Goal: Information Seeking & Learning: Learn about a topic

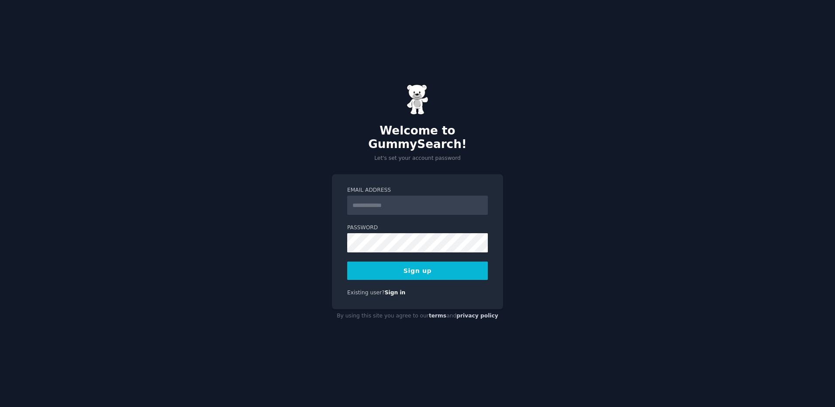
click at [415, 204] on input "Email Address" at bounding box center [417, 205] width 141 height 19
type input "**********"
click at [347, 262] on button "Sign up" at bounding box center [417, 271] width 141 height 18
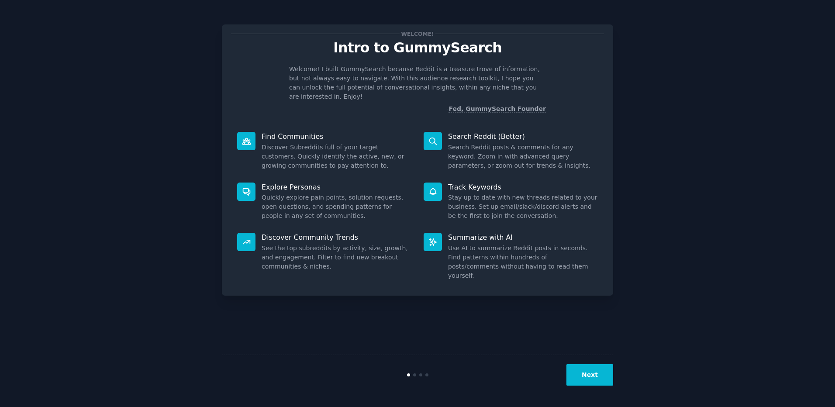
click at [592, 376] on button "Next" at bounding box center [590, 374] width 47 height 21
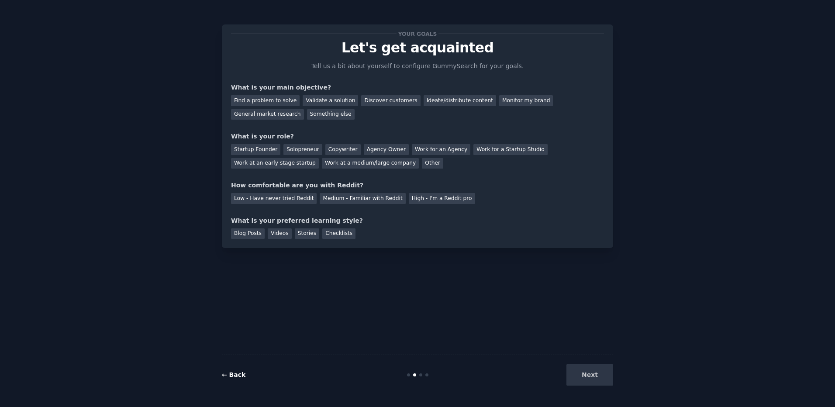
click at [236, 372] on link "← Back" at bounding box center [234, 374] width 24 height 7
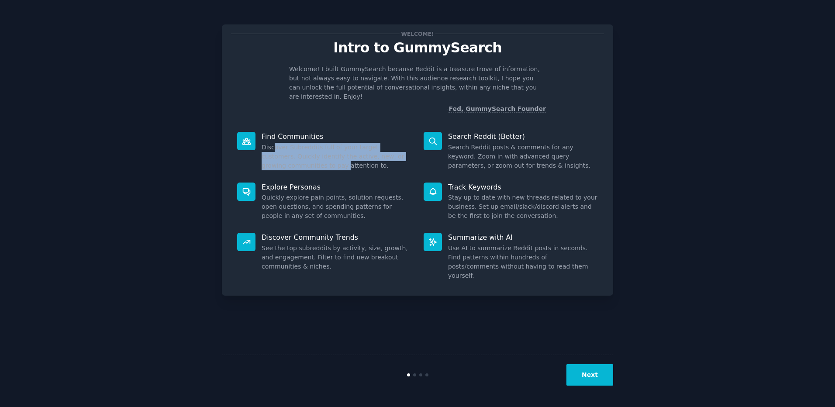
drag, startPoint x: 274, startPoint y: 135, endPoint x: 316, endPoint y: 157, distance: 47.7
click at [316, 157] on dd "Discover Subreddits full of your target customers. Quickly identify the active,…" at bounding box center [337, 157] width 150 height 28
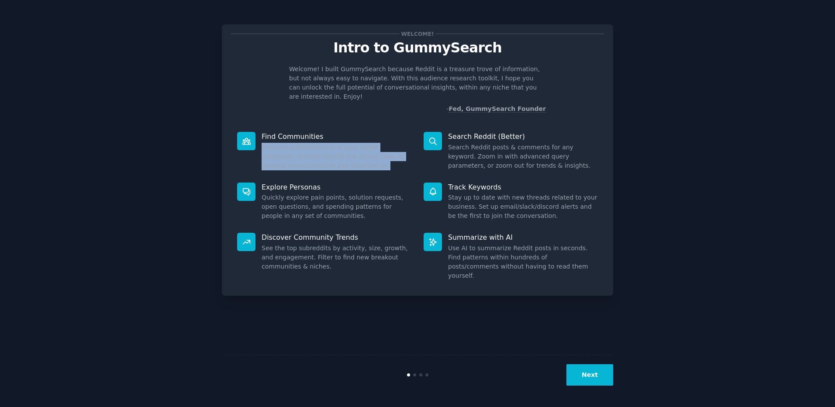
drag, startPoint x: 316, startPoint y: 157, endPoint x: 294, endPoint y: 156, distance: 21.9
click at [294, 156] on dd "Discover Subreddits full of your target customers. Quickly identify the active,…" at bounding box center [337, 157] width 150 height 28
click at [293, 194] on dd "Quickly explore pain points, solution requests, open questions, and spending pa…" at bounding box center [337, 207] width 150 height 28
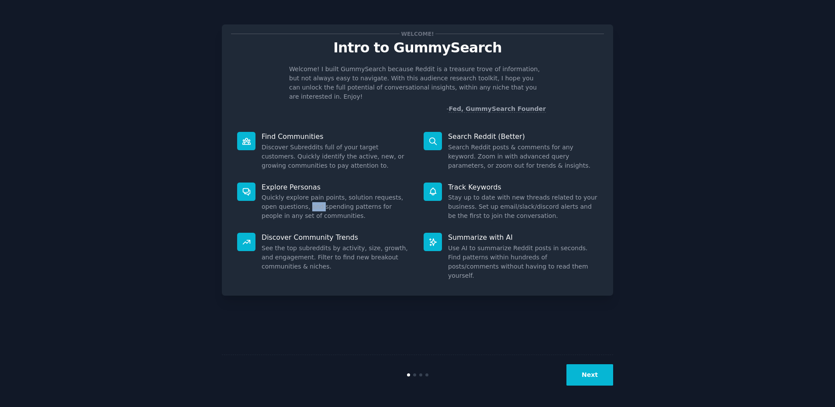
click at [293, 194] on dd "Quickly explore pain points, solution requests, open questions, and spending pa…" at bounding box center [337, 207] width 150 height 28
drag, startPoint x: 293, startPoint y: 194, endPoint x: 326, endPoint y: 224, distance: 44.2
click at [311, 216] on div "Explore Personas Quickly explore pain points, solution requests, open questions…" at bounding box center [324, 202] width 187 height 51
click at [349, 250] on dd "See the top subreddits by activity, size, growth, and engagement. Filter to fin…" at bounding box center [337, 258] width 150 height 28
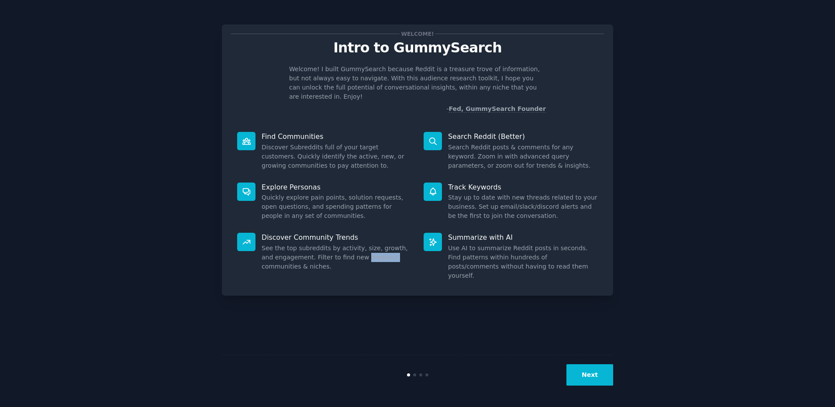
click at [349, 250] on dd "See the top subreddits by activity, size, growth, and engagement. Filter to fin…" at bounding box center [337, 258] width 150 height 28
click at [582, 377] on button "Next" at bounding box center [590, 374] width 47 height 21
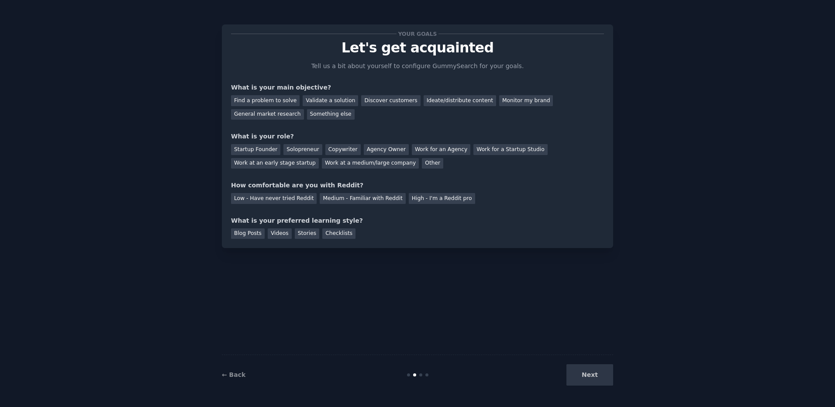
click at [256, 90] on div "What is your main objective?" at bounding box center [417, 87] width 373 height 9
drag, startPoint x: 256, startPoint y: 90, endPoint x: 262, endPoint y: 88, distance: 6.5
click at [262, 88] on div "What is your main objective?" at bounding box center [417, 87] width 373 height 9
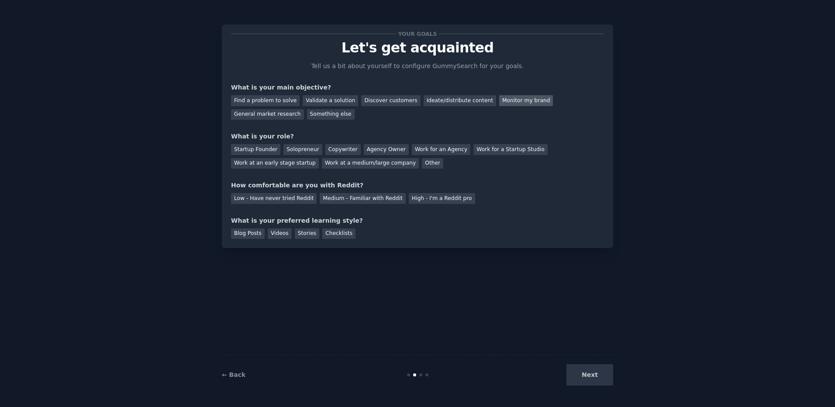
click at [499, 102] on div "Monitor my brand" at bounding box center [526, 100] width 54 height 11
click at [304, 109] on div "General market research" at bounding box center [267, 114] width 73 height 11
drag, startPoint x: 228, startPoint y: 135, endPoint x: 312, endPoint y: 137, distance: 83.5
click at [312, 137] on div "Your goals Let's get acquainted Tell us a bit about yourself to configure Gummy…" at bounding box center [417, 136] width 391 height 224
click at [312, 137] on div "What is your role?" at bounding box center [417, 136] width 373 height 9
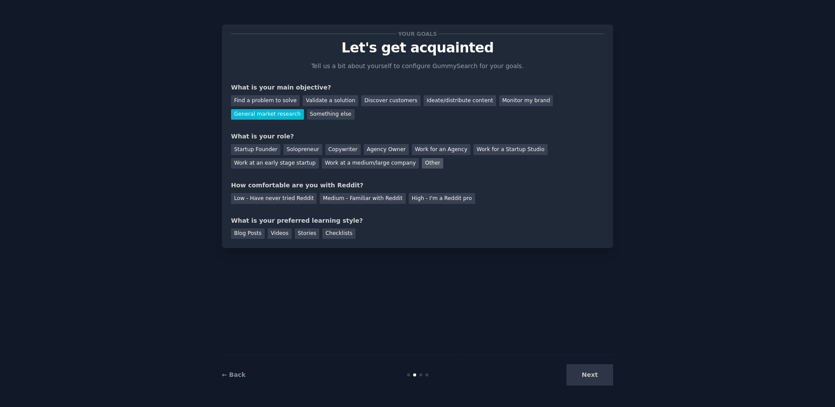
click at [422, 166] on div "Other" at bounding box center [432, 163] width 21 height 11
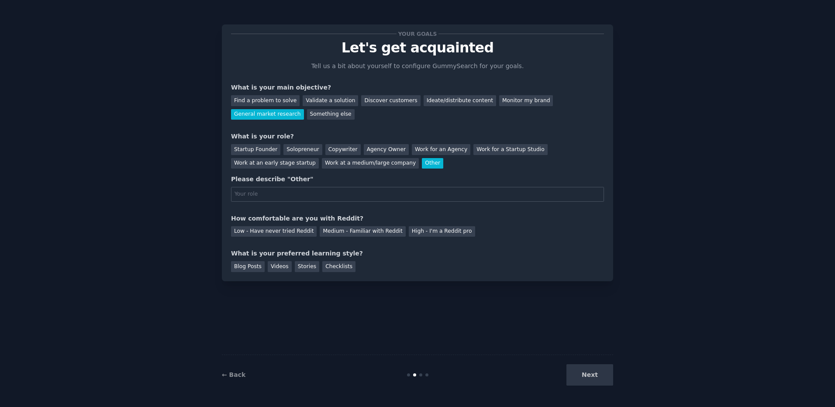
click at [323, 191] on input "text" at bounding box center [417, 194] width 373 height 15
type input "Investment Analyst"
click at [289, 215] on div "How comfortable are you with Reddit?" at bounding box center [417, 218] width 373 height 9
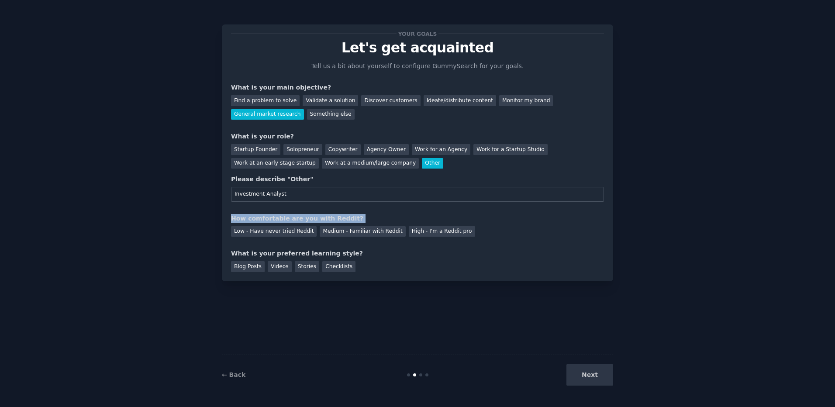
click at [287, 215] on div "How comfortable are you with Reddit?" at bounding box center [417, 218] width 373 height 9
drag, startPoint x: 287, startPoint y: 215, endPoint x: 279, endPoint y: 215, distance: 8.3
click at [279, 215] on div "How comfortable are you with Reddit?" at bounding box center [417, 218] width 373 height 9
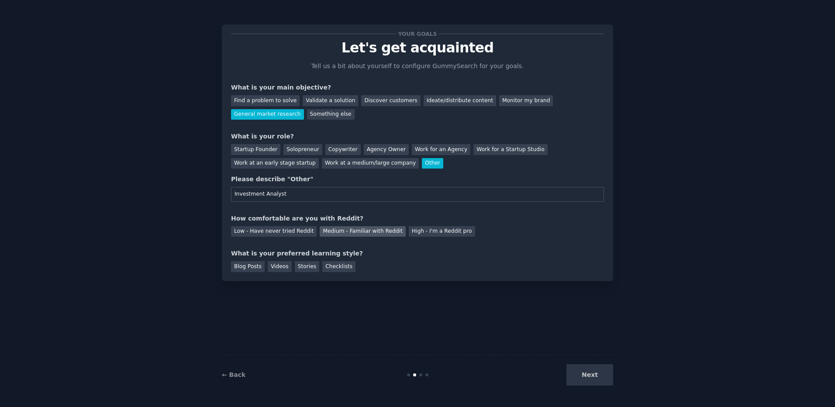
click at [335, 230] on div "Medium - Familiar with Reddit" at bounding box center [363, 231] width 86 height 11
click at [270, 256] on div "What is your preferred learning style?" at bounding box center [417, 253] width 373 height 9
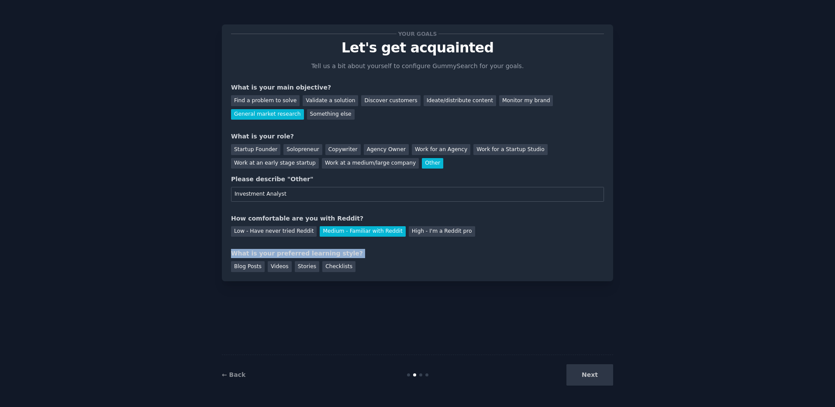
click at [270, 256] on div "What is your preferred learning style?" at bounding box center [417, 253] width 373 height 9
drag, startPoint x: 270, startPoint y: 256, endPoint x: 257, endPoint y: 255, distance: 13.1
click at [257, 255] on div "What is your preferred learning style?" at bounding box center [417, 253] width 373 height 9
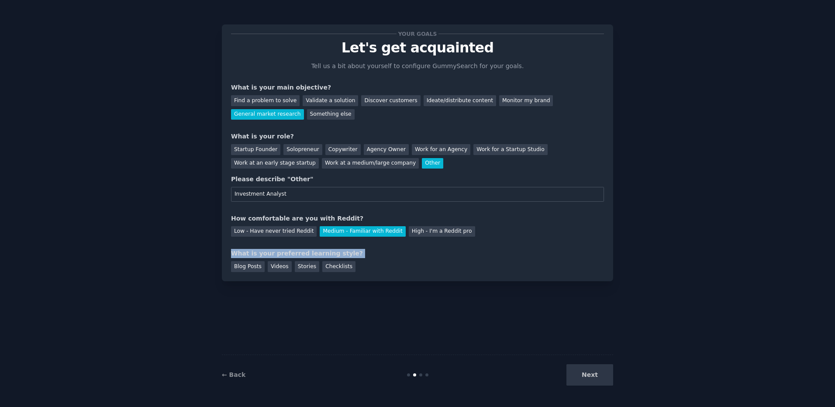
drag, startPoint x: 257, startPoint y: 255, endPoint x: 272, endPoint y: 253, distance: 14.9
click at [272, 253] on div "What is your preferred learning style?" at bounding box center [417, 253] width 373 height 9
click at [258, 270] on div "Blog Posts" at bounding box center [248, 266] width 34 height 11
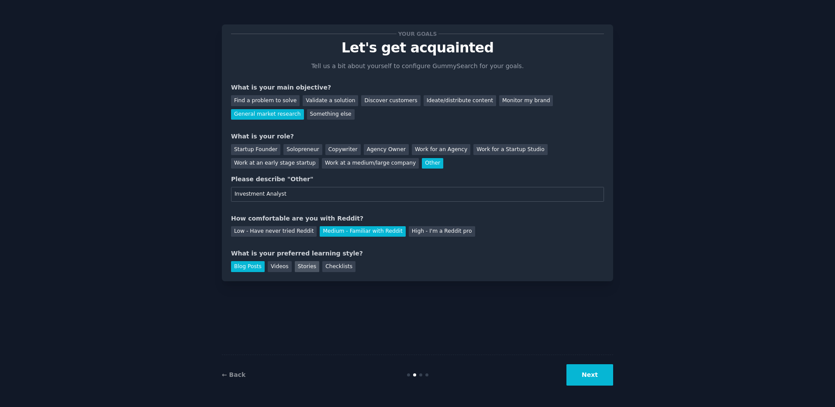
click at [298, 270] on div "Stories" at bounding box center [307, 266] width 24 height 11
click at [247, 265] on div "Blog Posts" at bounding box center [248, 266] width 34 height 11
click at [596, 370] on button "Next" at bounding box center [590, 374] width 47 height 21
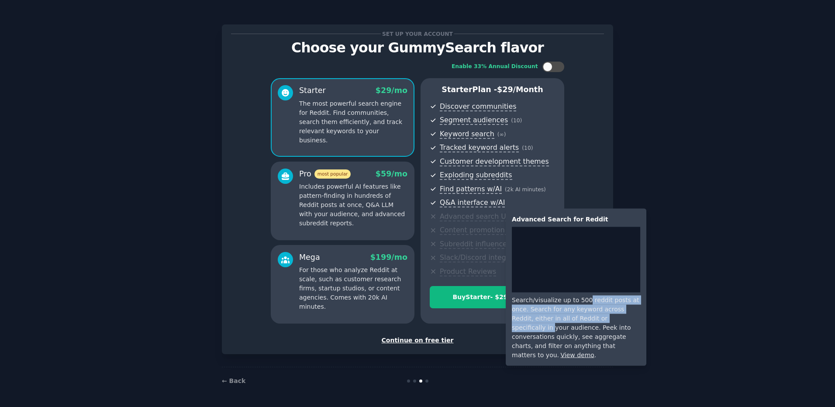
drag, startPoint x: 582, startPoint y: 303, endPoint x: 592, endPoint y: 322, distance: 21.3
click at [592, 322] on div "Search/visualize up to 500 reddit posts at once. Search for any keyword across …" at bounding box center [576, 328] width 128 height 64
click at [611, 312] on div "Search/visualize up to 500 reddit posts at once. Search for any keyword across …" at bounding box center [576, 328] width 128 height 64
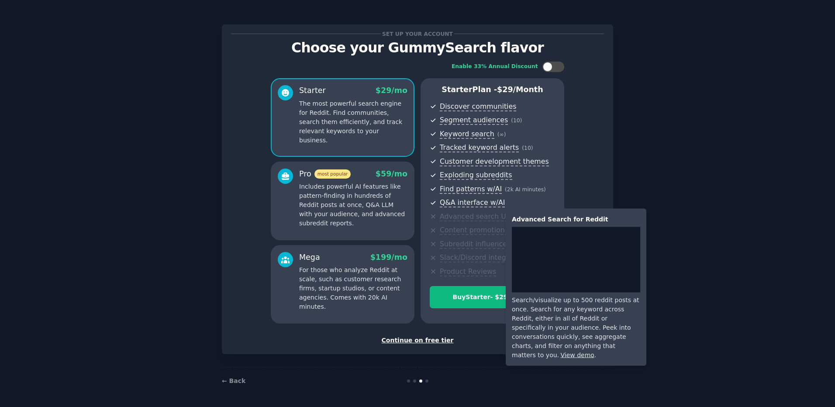
click at [626, 327] on div "Search/visualize up to 500 reddit posts at once. Search for any keyword across …" at bounding box center [576, 328] width 128 height 64
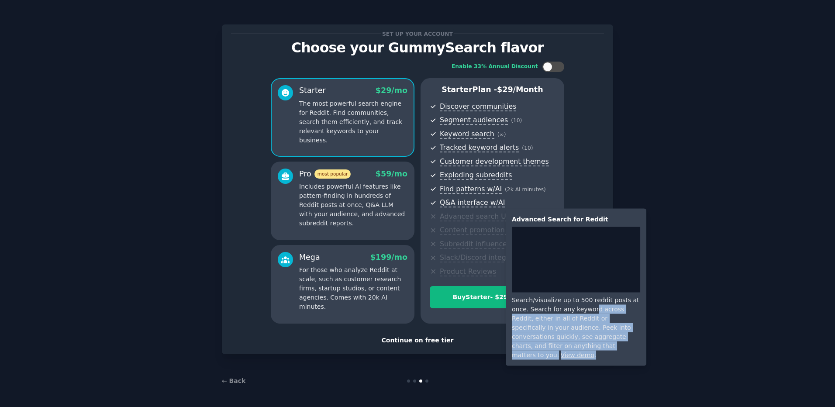
drag, startPoint x: 574, startPoint y: 312, endPoint x: 580, endPoint y: 346, distance: 34.5
click at [580, 346] on div "Search/visualize up to 500 reddit posts at once. Search for any keyword across …" at bounding box center [576, 328] width 128 height 64
drag, startPoint x: 580, startPoint y: 346, endPoint x: 551, endPoint y: 328, distance: 34.1
click at [553, 330] on div "Search/visualize up to 500 reddit posts at once. Search for any keyword across …" at bounding box center [576, 328] width 128 height 64
drag, startPoint x: 516, startPoint y: 315, endPoint x: 551, endPoint y: 332, distance: 38.5
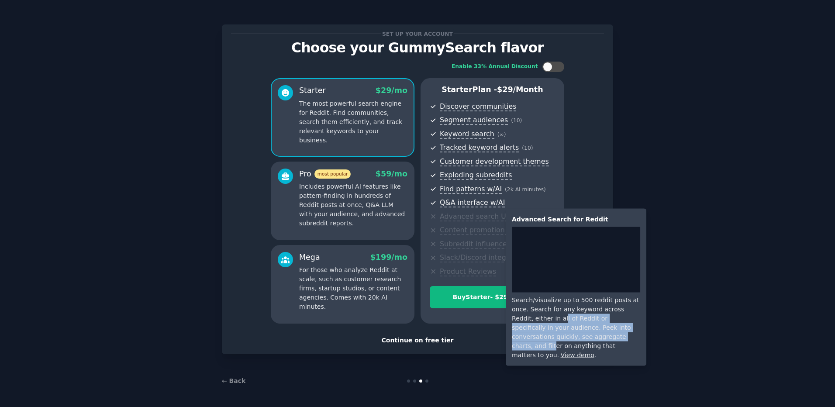
click at [551, 332] on div "Search/visualize up to 500 reddit posts at once. Search for any keyword across …" at bounding box center [576, 328] width 128 height 64
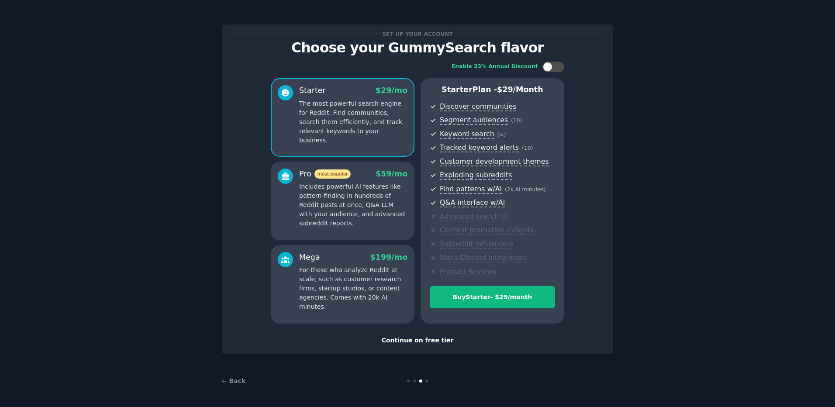
click at [350, 199] on p "Includes powerful AI features like pattern-finding in hundreds of Reddit posts …" at bounding box center [353, 205] width 108 height 46
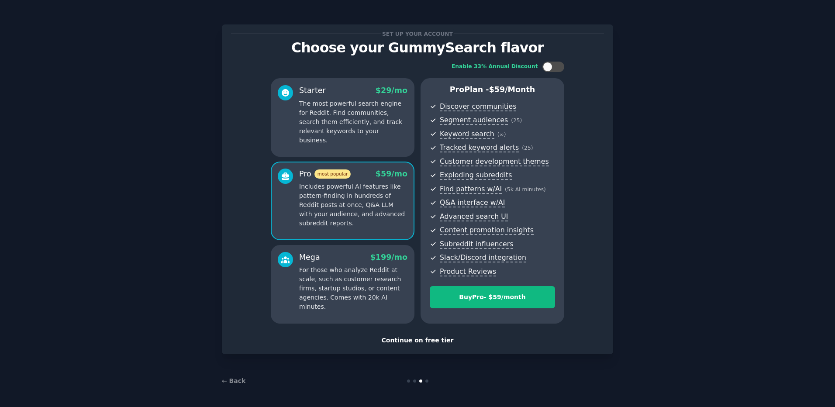
click at [351, 132] on p "The most powerful search engine for Reddit. Find communities, search them effic…" at bounding box center [353, 122] width 108 height 46
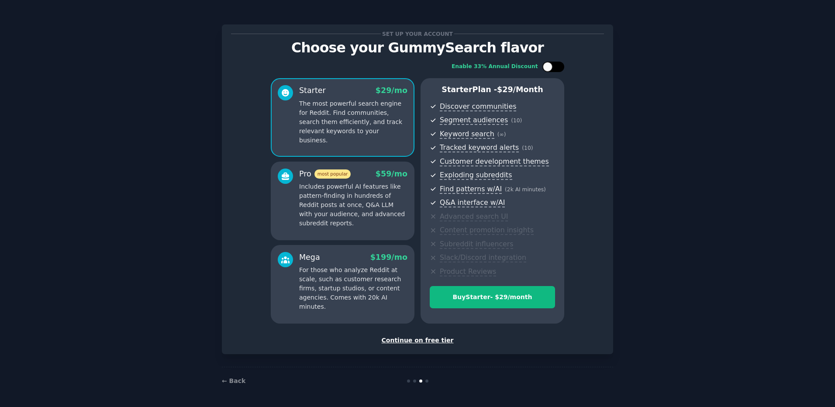
click at [551, 64] on div at bounding box center [548, 67] width 10 height 10
click at [551, 64] on div at bounding box center [554, 67] width 22 height 10
click at [551, 64] on div at bounding box center [548, 67] width 10 height 10
click at [551, 64] on div at bounding box center [554, 67] width 22 height 10
checkbox input "false"
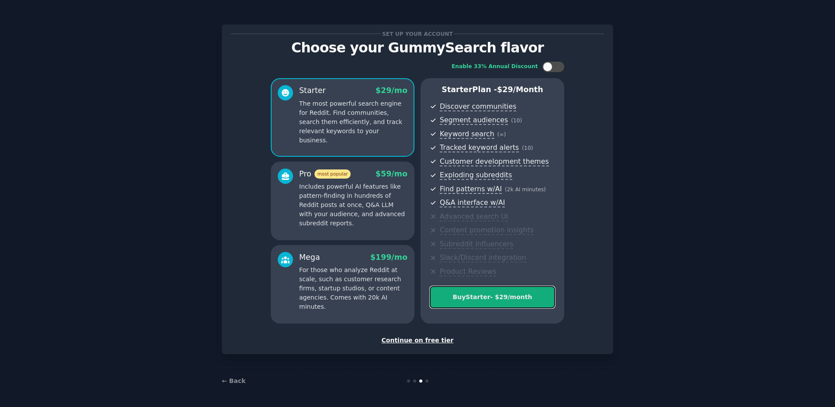
click at [474, 301] on div "Buy Starter - $ 29 /month" at bounding box center [492, 297] width 125 height 9
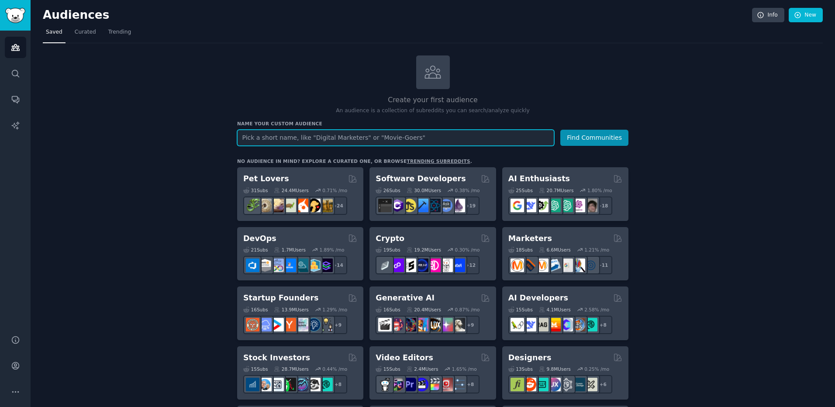
click at [308, 130] on input "text" at bounding box center [395, 138] width 317 height 16
click at [297, 139] on input "veeam" at bounding box center [395, 138] width 317 height 16
type input "veeam"
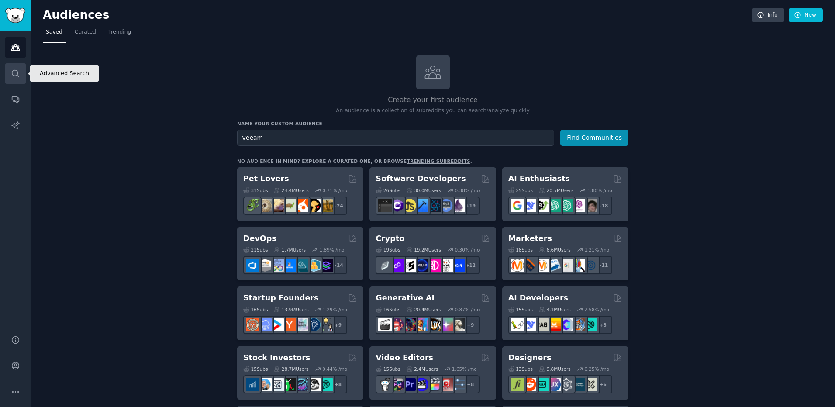
click at [14, 78] on link "Search" at bounding box center [15, 73] width 21 height 21
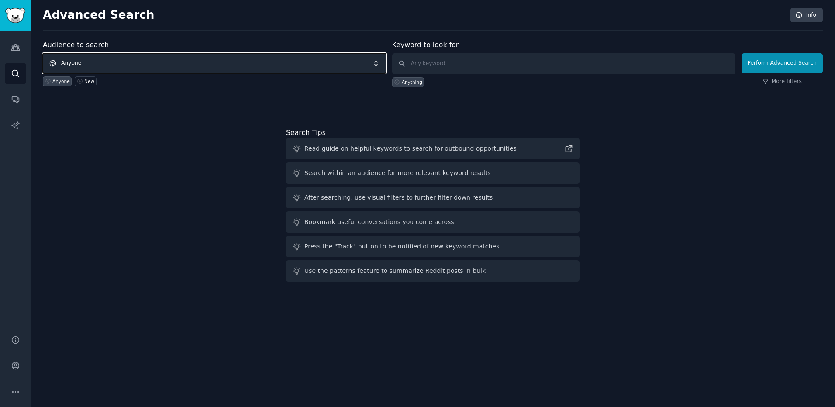
click at [289, 58] on span "Anyone" at bounding box center [214, 63] width 343 height 20
click at [173, 63] on span "Anyone" at bounding box center [214, 63] width 343 height 20
click at [454, 63] on input "text" at bounding box center [563, 63] width 343 height 21
click at [206, 56] on span "Anyone" at bounding box center [214, 63] width 343 height 20
click at [83, 65] on span "Anyone" at bounding box center [214, 63] width 343 height 20
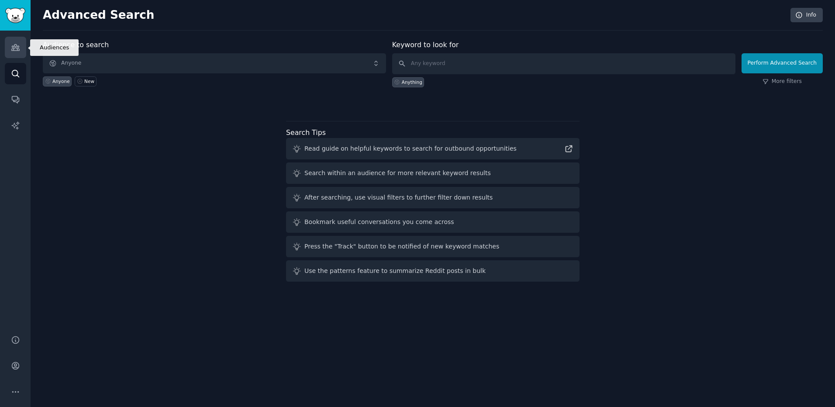
click at [22, 48] on link "Audiences" at bounding box center [15, 47] width 21 height 21
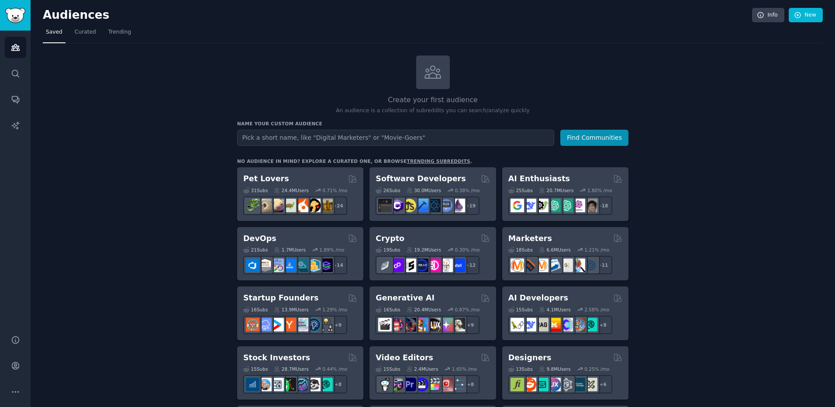
click at [309, 140] on input "text" at bounding box center [395, 138] width 317 height 16
click at [302, 135] on input "text" at bounding box center [395, 138] width 317 height 16
click at [302, 134] on input "text" at bounding box center [395, 138] width 317 height 16
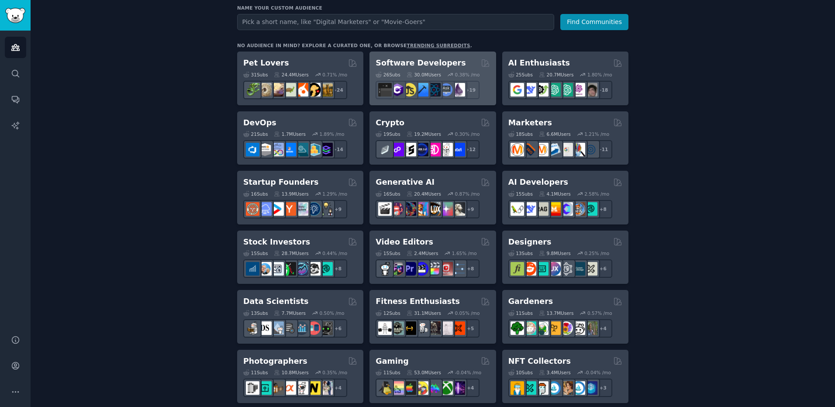
scroll to position [87, 0]
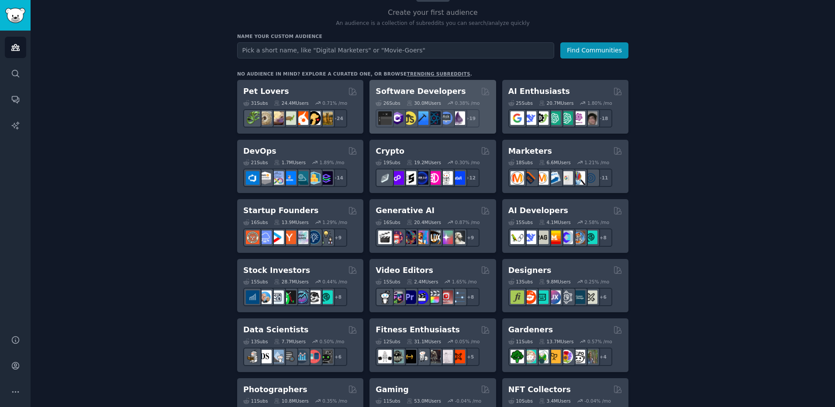
click at [438, 90] on h2 "Software Developers" at bounding box center [421, 91] width 90 height 11
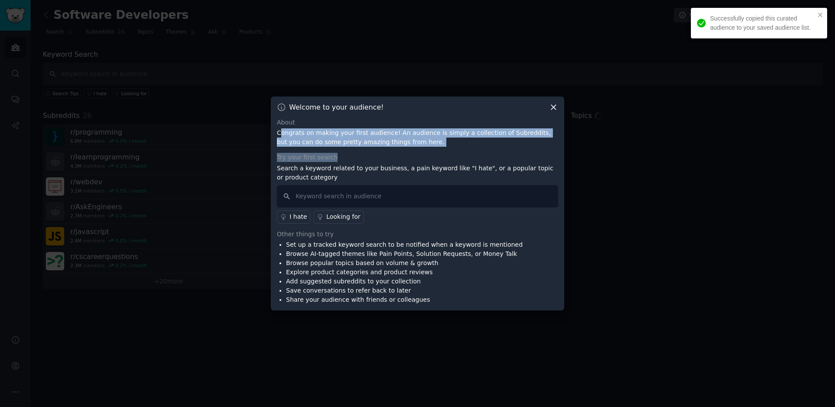
drag, startPoint x: 280, startPoint y: 137, endPoint x: 355, endPoint y: 153, distance: 77.0
click at [355, 153] on div "About Congrats on making your first audience! An audience is simply a collectio…" at bounding box center [417, 211] width 281 height 187
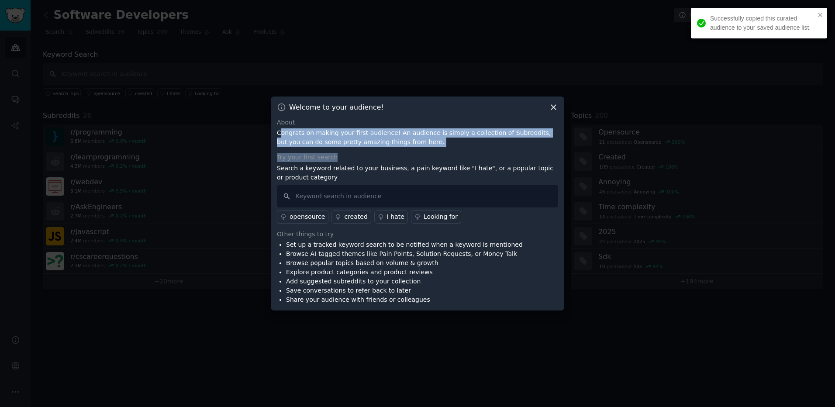
click at [355, 153] on div "Try your first search" at bounding box center [417, 157] width 281 height 9
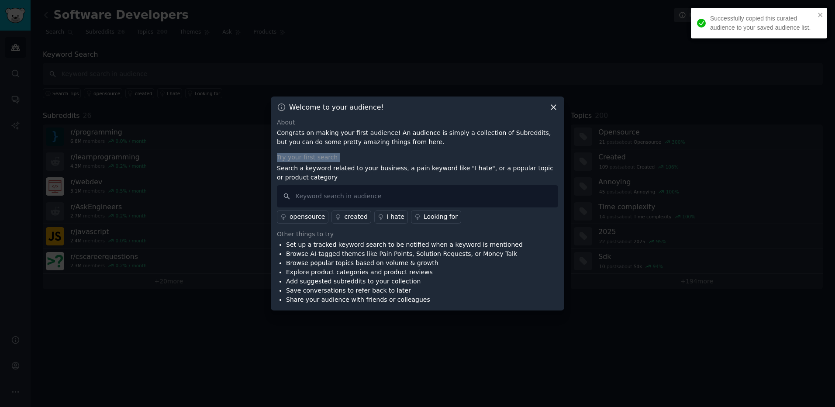
click at [355, 153] on div "Try your first search" at bounding box center [417, 157] width 281 height 9
drag, startPoint x: 355, startPoint y: 153, endPoint x: 334, endPoint y: 138, distance: 26.1
click at [334, 138] on p "Congrats on making your first audience! An audience is simply a collection of S…" at bounding box center [417, 137] width 281 height 18
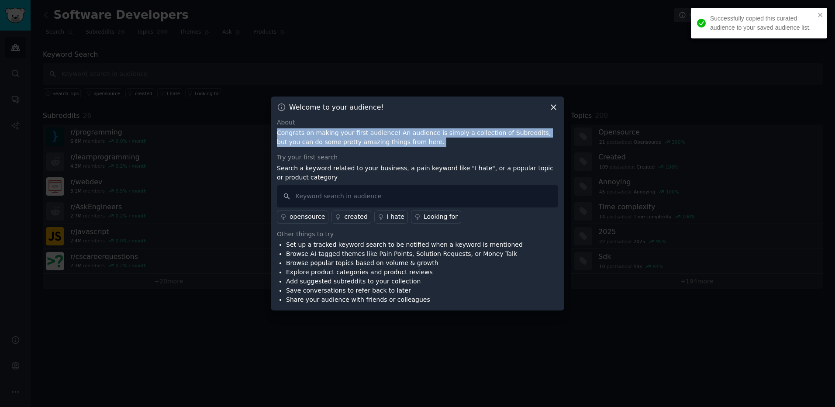
click at [334, 138] on p "Congrats on making your first audience! An audience is simply a collection of S…" at bounding box center [417, 137] width 281 height 18
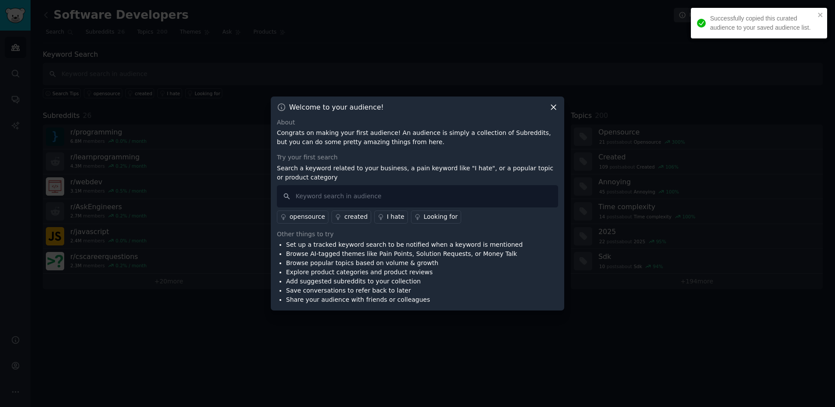
drag, startPoint x: 334, startPoint y: 138, endPoint x: 354, endPoint y: 157, distance: 28.1
click at [354, 157] on div "Try your first search" at bounding box center [417, 157] width 281 height 9
click at [355, 160] on div "Try your first search" at bounding box center [417, 157] width 281 height 9
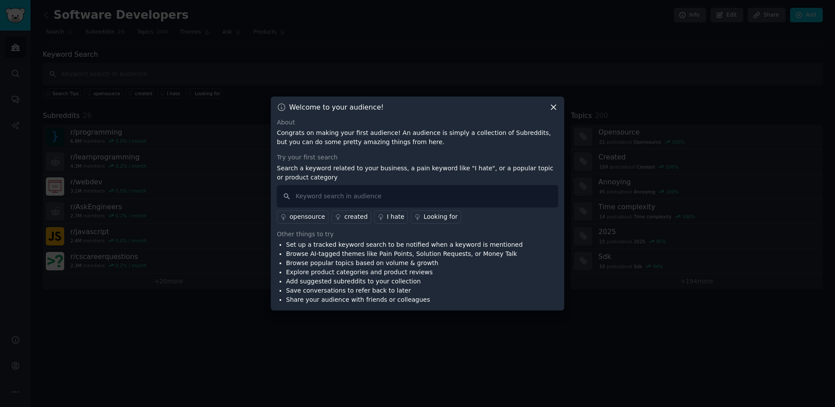
click at [355, 160] on div "Try your first search" at bounding box center [417, 157] width 281 height 9
drag, startPoint x: 355, startPoint y: 160, endPoint x: 359, endPoint y: 167, distance: 8.2
click at [359, 167] on p "Search a keyword related to your business, a pain keyword like "I hate", or a p…" at bounding box center [417, 173] width 281 height 18
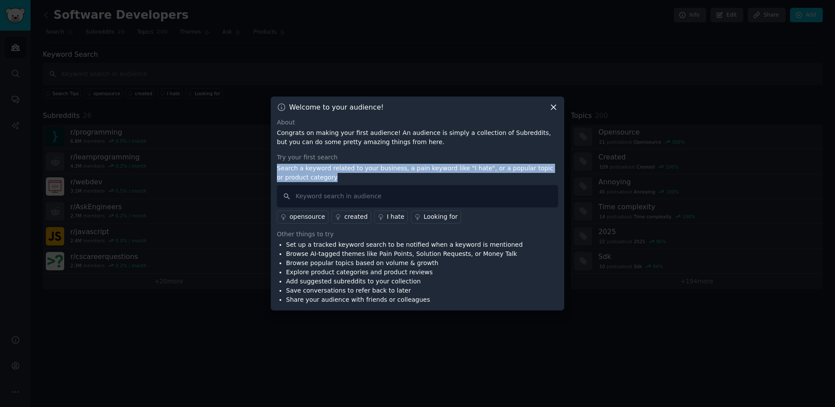
click at [359, 167] on p "Search a keyword related to your business, a pain keyword like "I hate", or a p…" at bounding box center [417, 173] width 281 height 18
click at [355, 168] on p "Search a keyword related to your business, a pain keyword like "I hate", or a p…" at bounding box center [417, 173] width 281 height 18
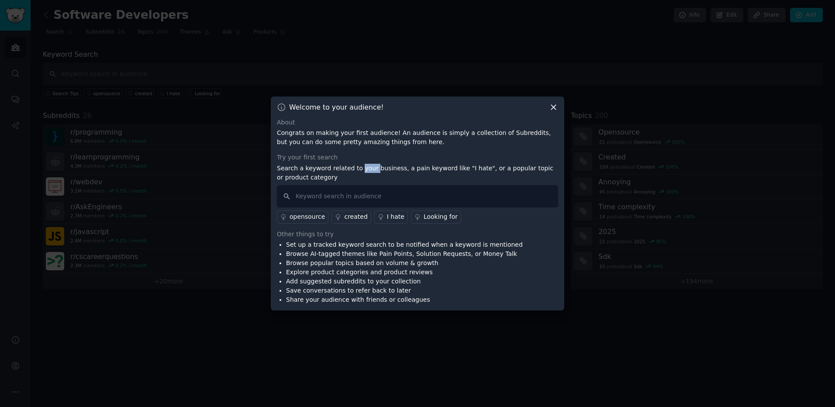
click at [354, 168] on p "Search a keyword related to your business, a pain keyword like "I hate", or a p…" at bounding box center [417, 173] width 281 height 18
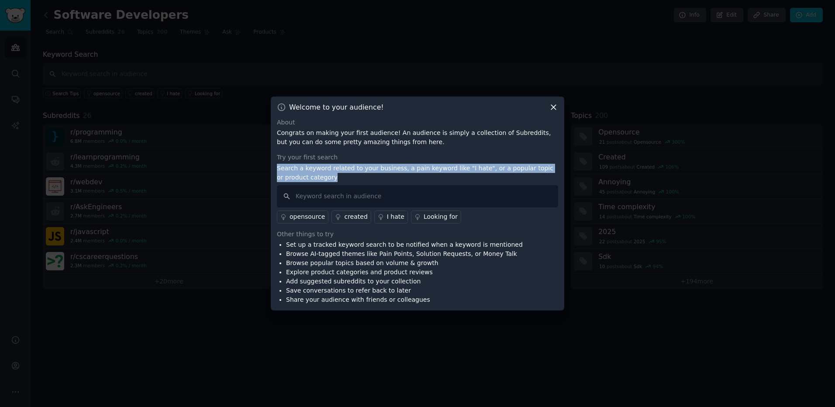
click at [354, 168] on p "Search a keyword related to your business, a pain keyword like "I hate", or a p…" at bounding box center [417, 173] width 281 height 18
click at [355, 168] on p "Search a keyword related to your business, a pain keyword like "I hate", or a p…" at bounding box center [417, 173] width 281 height 18
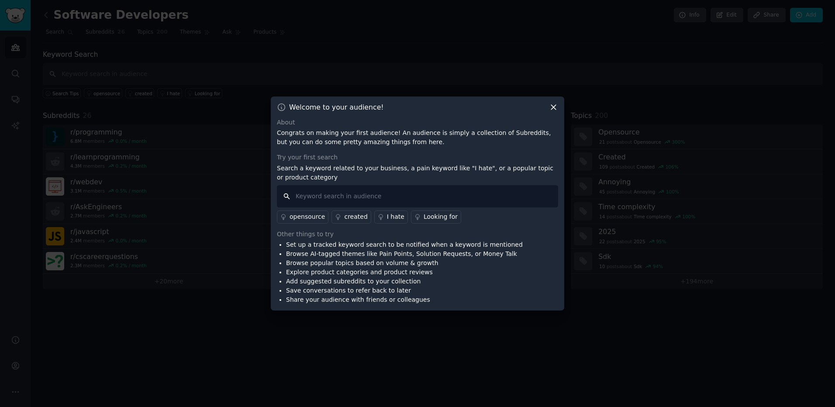
drag, startPoint x: 355, startPoint y: 168, endPoint x: 352, endPoint y: 189, distance: 21.6
click at [352, 189] on input "text" at bounding box center [417, 196] width 281 height 22
type input "veeam"
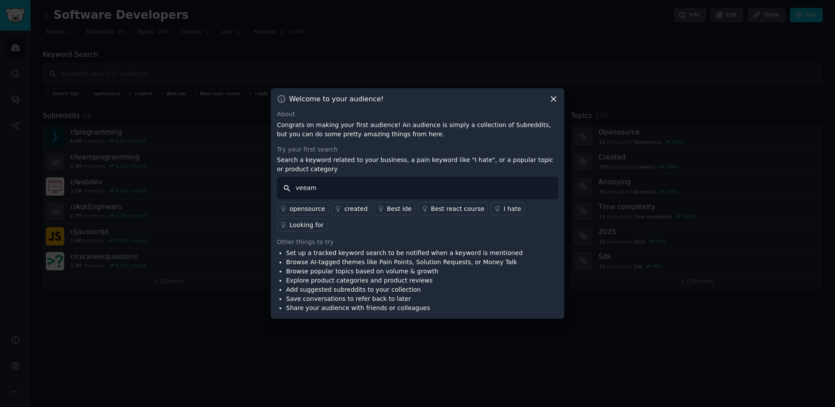
click at [354, 194] on input "veeam" at bounding box center [417, 188] width 281 height 22
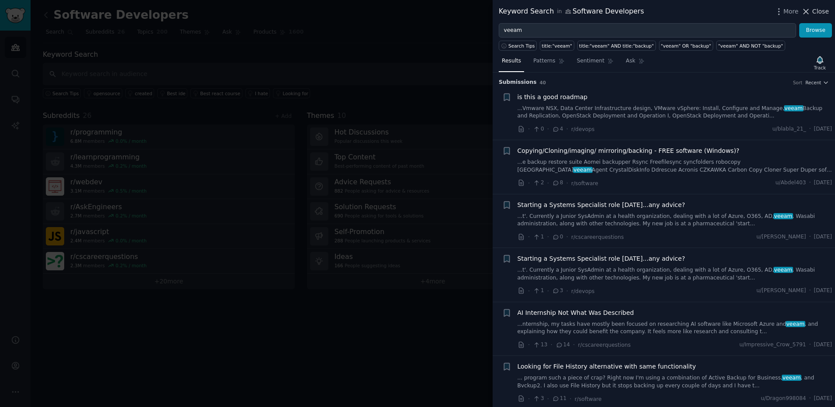
click at [827, 10] on div "Keyword Search in Software Developers More Close" at bounding box center [664, 11] width 343 height 23
click at [820, 8] on span "Close" at bounding box center [821, 11] width 17 height 9
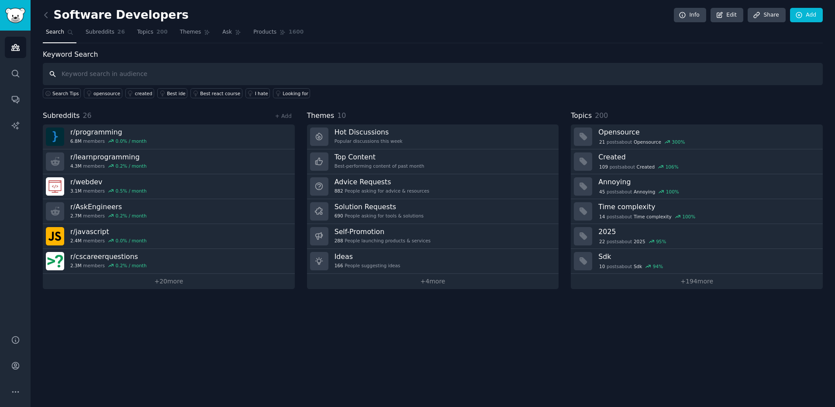
click at [82, 69] on input "text" at bounding box center [433, 74] width 780 height 22
click at [11, 97] on icon "Sidebar" at bounding box center [15, 99] width 9 height 9
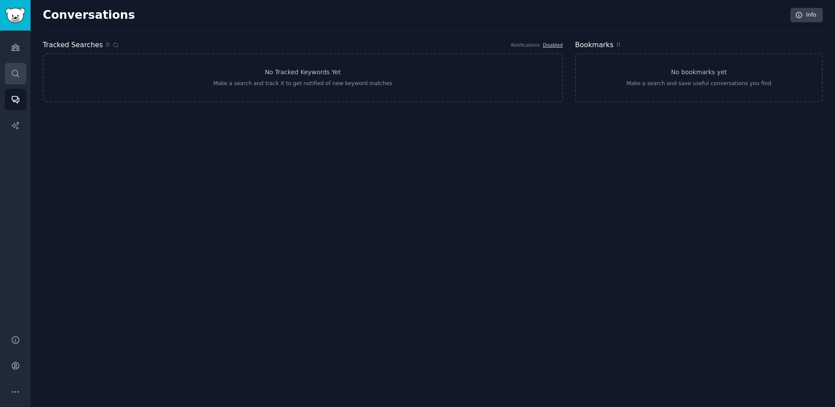
click at [18, 83] on link "Search" at bounding box center [15, 73] width 21 height 21
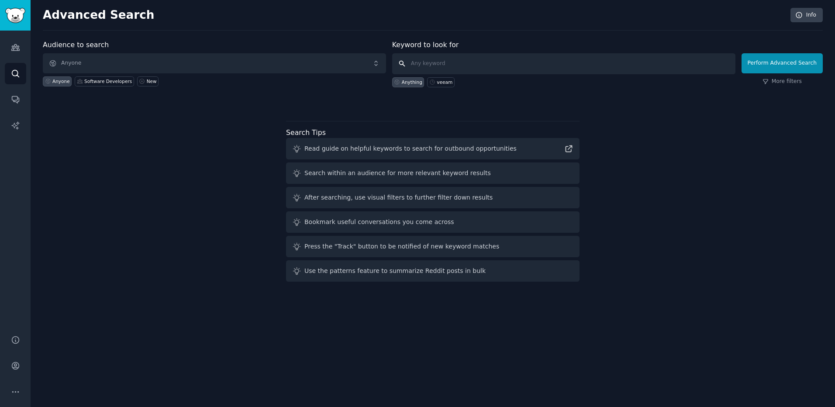
click at [436, 64] on input "text" at bounding box center [563, 63] width 343 height 21
click at [245, 56] on span "Anyone" at bounding box center [214, 63] width 343 height 20
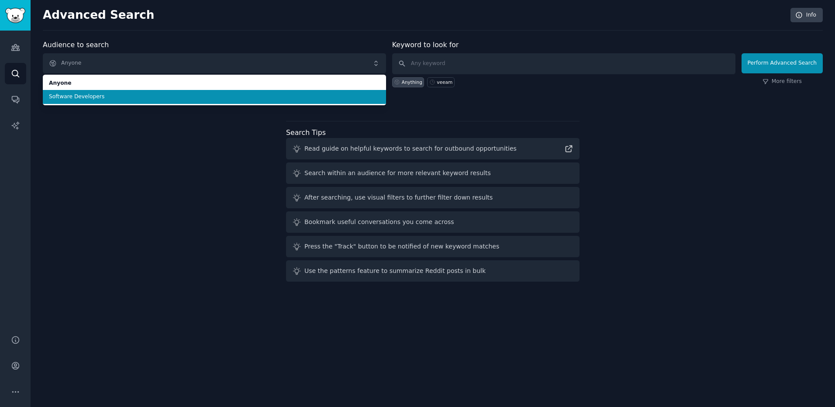
click at [237, 92] on li "Software Developers" at bounding box center [214, 97] width 343 height 14
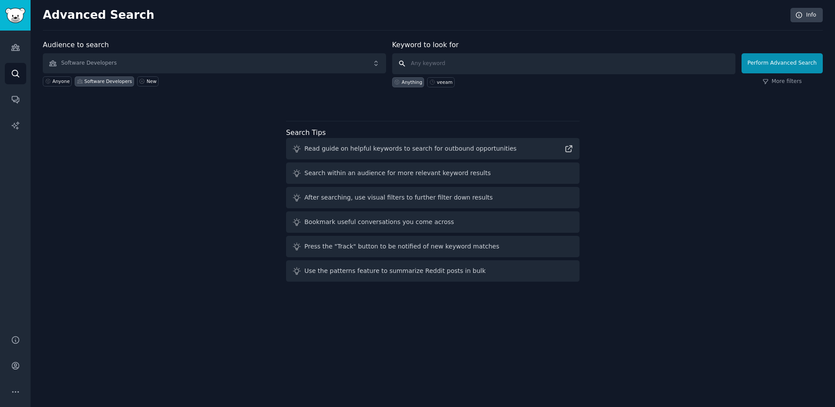
click at [461, 60] on input "text" at bounding box center [563, 63] width 343 height 21
click at [447, 80] on div "veeam" at bounding box center [445, 82] width 16 height 6
type input "veeam"
click at [788, 84] on link "More filters" at bounding box center [782, 82] width 39 height 8
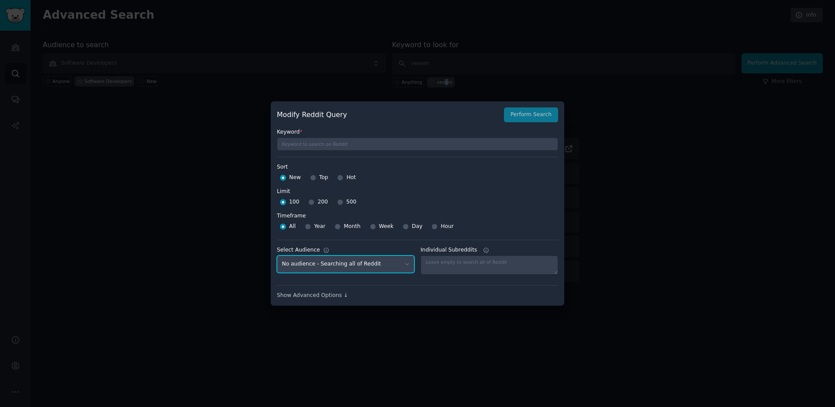
click at [353, 264] on select "No audience - Searching all of Reddit Software Developers - 26 Subreddits" at bounding box center [346, 265] width 138 height 18
select select "40d16d7985"
click at [277, 256] on select "No audience - Searching all of Reddit Software Developers - 26 Subreddits" at bounding box center [346, 265] width 138 height 18
click at [524, 114] on button "Perform Search" at bounding box center [531, 114] width 54 height 15
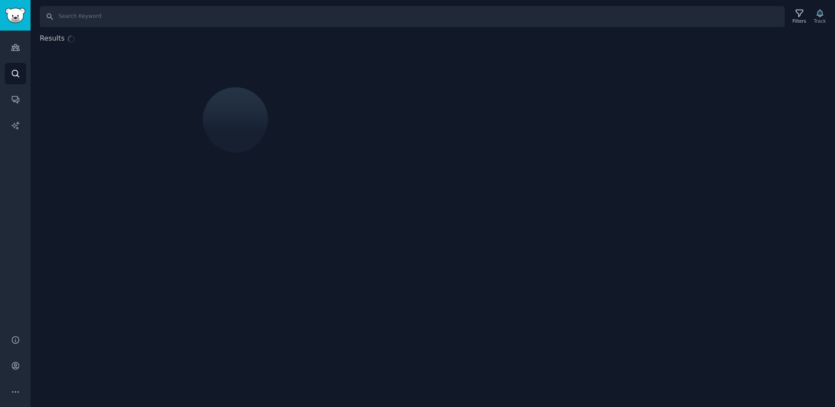
drag, startPoint x: 272, startPoint y: 39, endPoint x: 271, endPoint y: 22, distance: 17.1
click at [272, 36] on div "Results" at bounding box center [433, 113] width 805 height 161
click at [271, 22] on input "Search" at bounding box center [412, 16] width 745 height 21
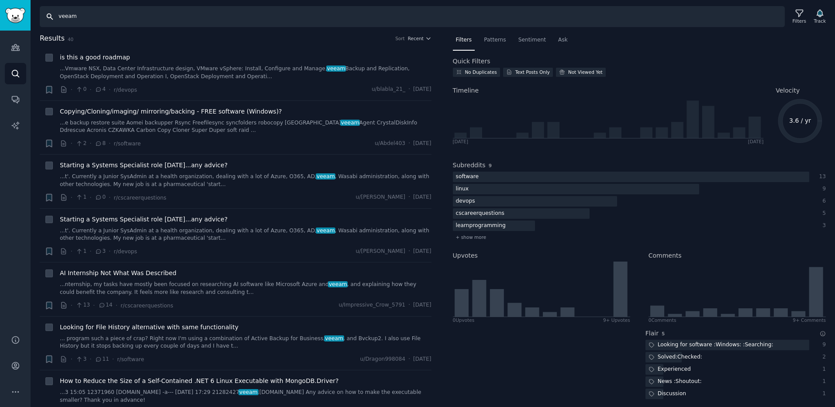
click at [95, 21] on input "veeam" at bounding box center [412, 16] width 745 height 21
type input "hibob"
click at [13, 50] on icon "Sidebar" at bounding box center [15, 48] width 8 height 6
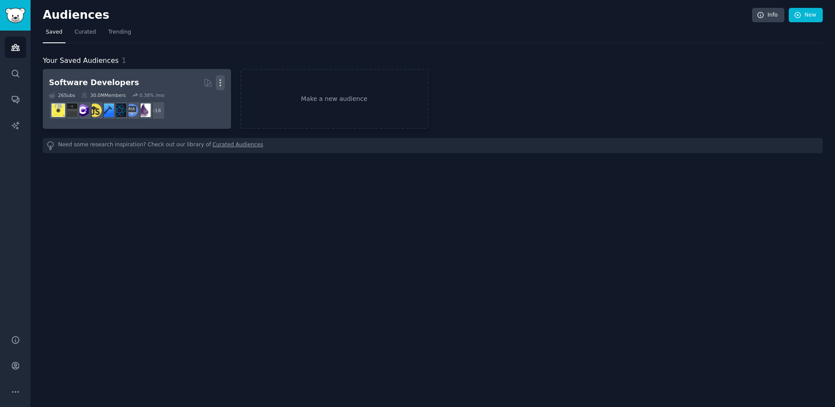
click at [218, 80] on icon "button" at bounding box center [220, 82] width 9 height 9
click at [197, 101] on p "Delete" at bounding box center [197, 101] width 20 height 9
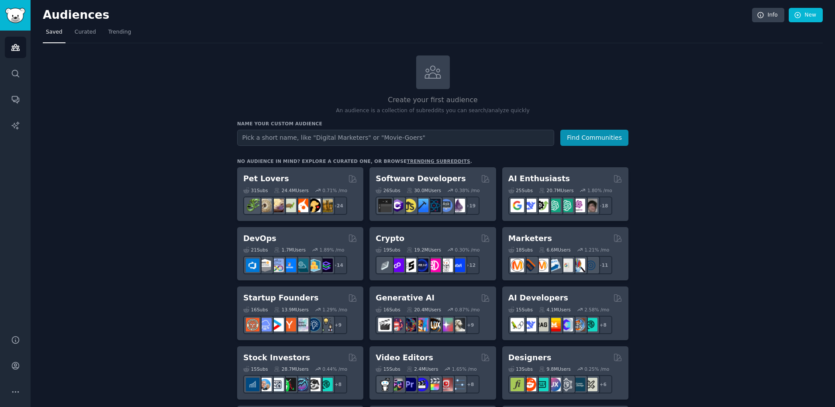
click at [382, 134] on input "text" at bounding box center [395, 138] width 317 height 16
type input "h"
type input "human resources"
click at [561, 130] on button "Find Communities" at bounding box center [595, 138] width 68 height 16
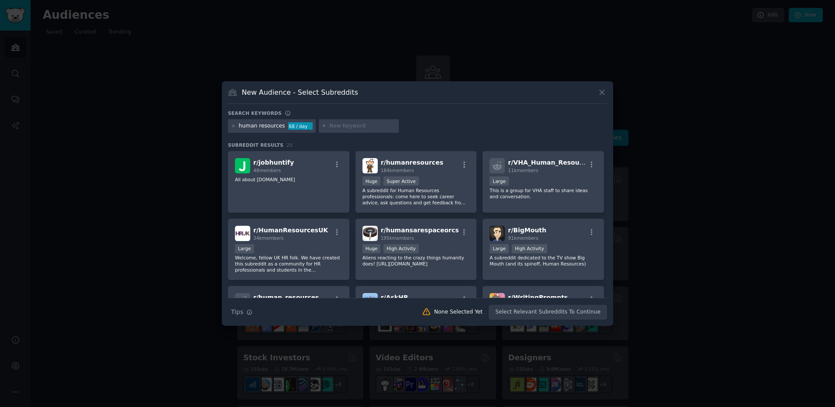
click at [341, 127] on input "text" at bounding box center [362, 126] width 66 height 8
type input "hr"
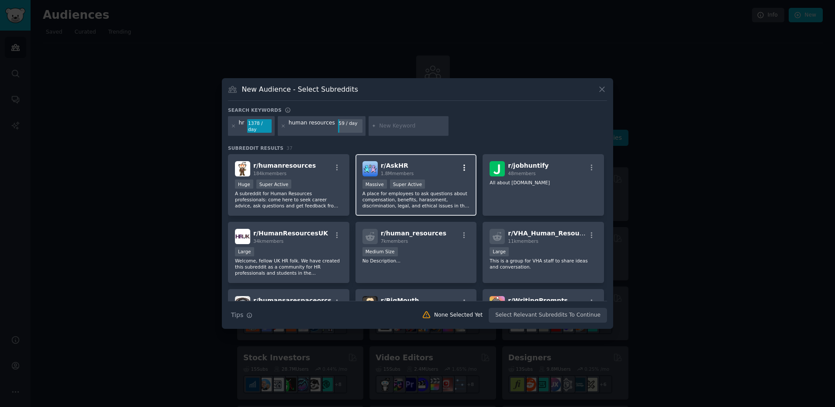
click at [462, 165] on icon "button" at bounding box center [465, 168] width 8 height 8
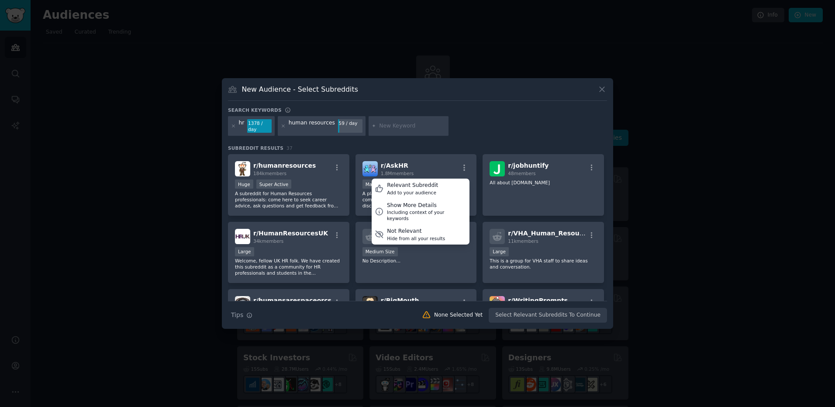
click at [461, 136] on div "Search keywords hr 1378 / day human resources 59 / day Subreddit Results 37 r/ …" at bounding box center [417, 215] width 379 height 216
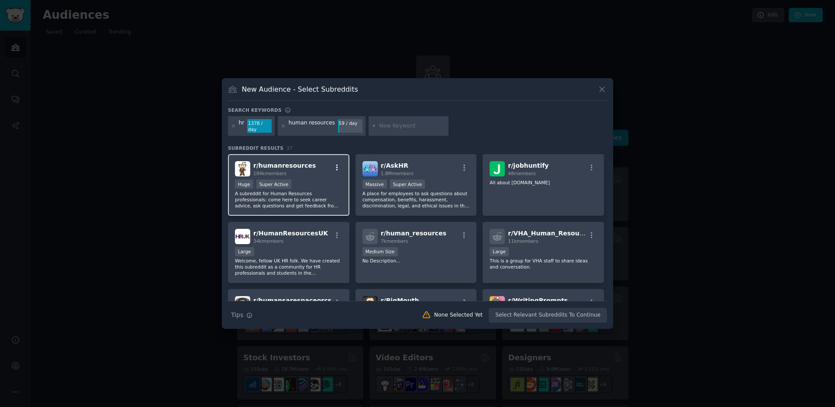
click at [337, 164] on icon "button" at bounding box center [337, 168] width 8 height 8
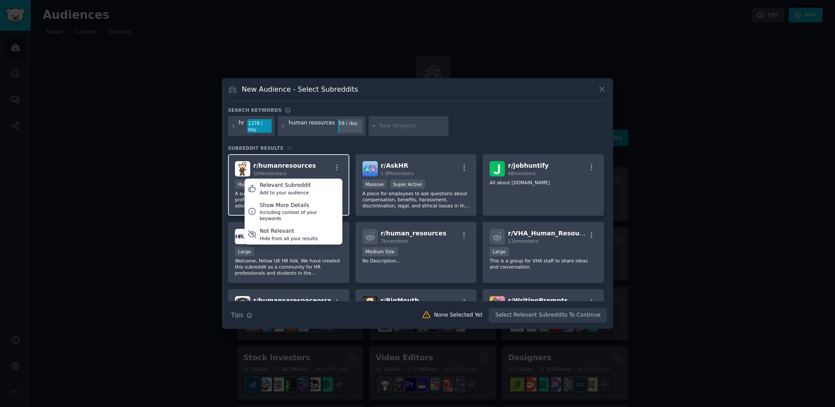
click at [310, 164] on div "r/ humanresources 184k members Relevant Subreddit Add to your audience Show Mor…" at bounding box center [288, 168] width 107 height 15
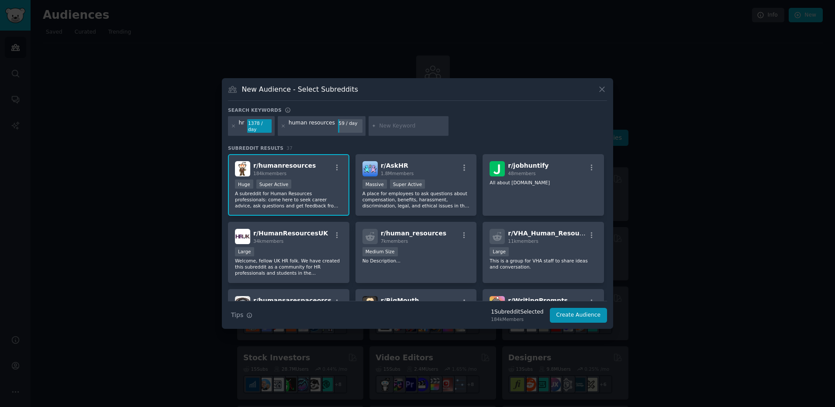
click at [293, 164] on span "r/ humanresources" at bounding box center [284, 165] width 62 height 7
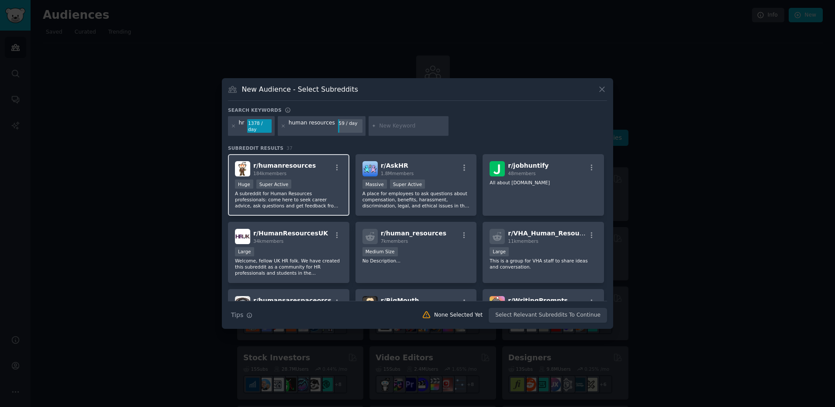
click at [305, 172] on div "r/ humanresources 184k members" at bounding box center [288, 168] width 107 height 15
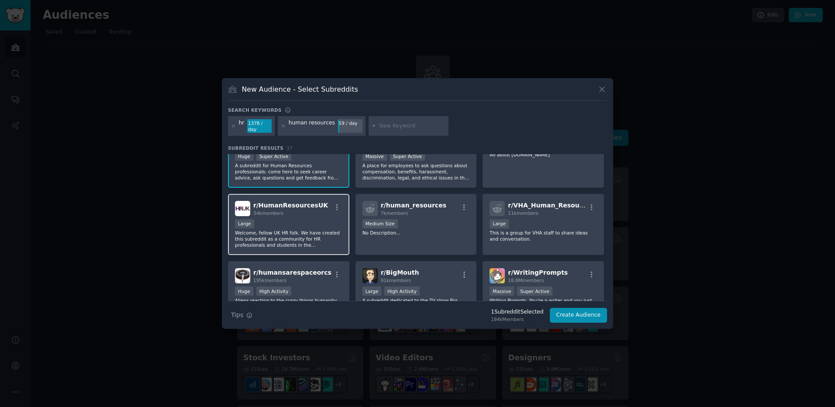
scroll to position [44, 0]
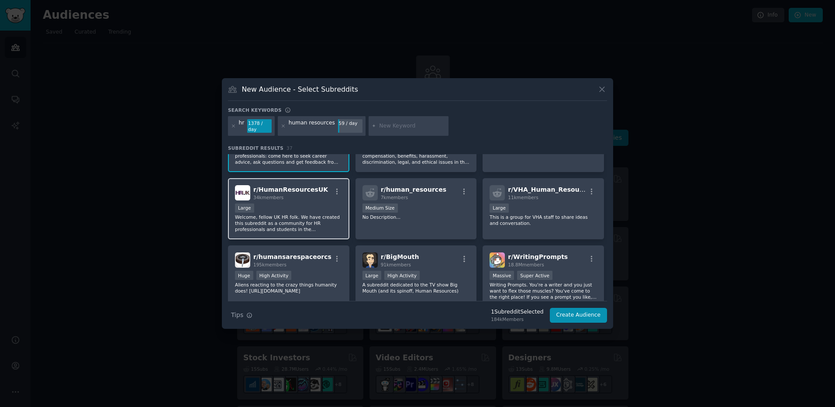
click at [298, 222] on p "Welcome, fellow UK HR folk. We have created this subreddit as a community for H…" at bounding box center [288, 223] width 107 height 18
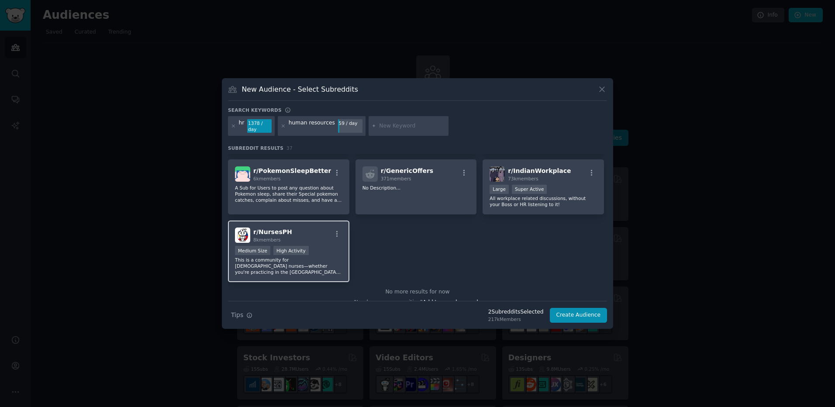
scroll to position [737, 0]
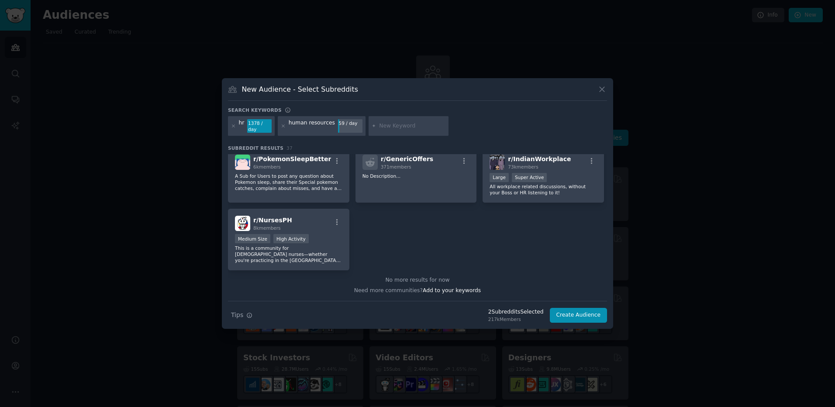
click at [384, 126] on input "text" at bounding box center [412, 126] width 66 height 8
type input "hcm"
type input "#"
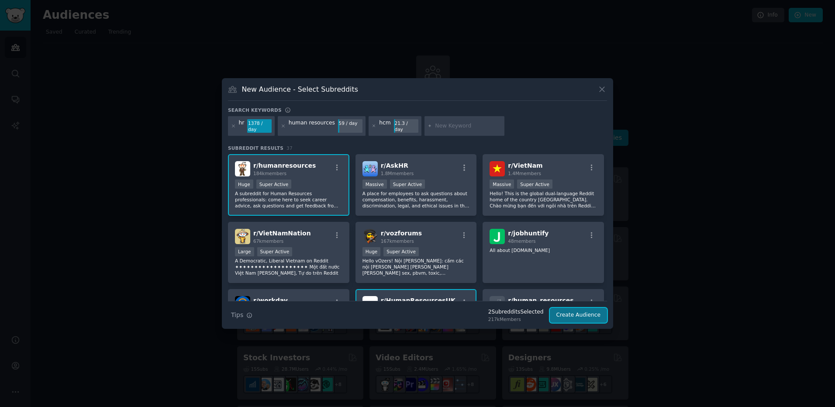
click at [588, 308] on button "Create Audience" at bounding box center [579, 315] width 58 height 15
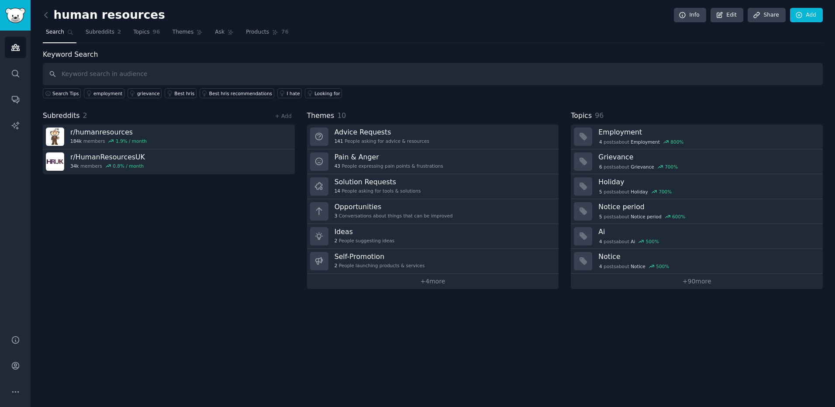
click at [203, 66] on input "text" at bounding box center [433, 74] width 780 height 22
type input "hibob"
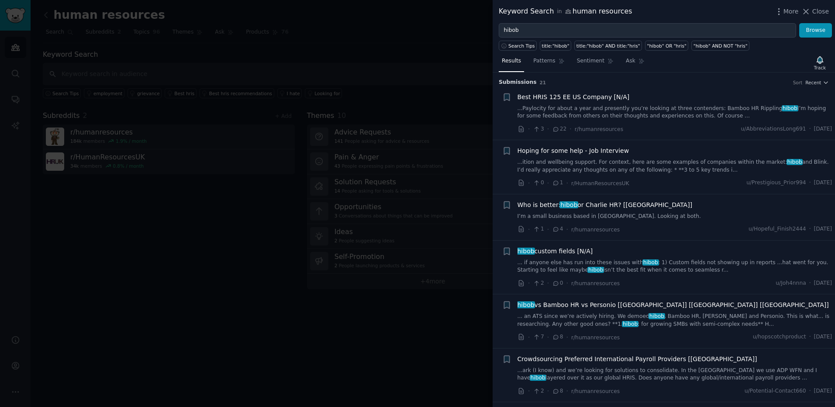
click at [817, 9] on span "Close" at bounding box center [821, 11] width 17 height 9
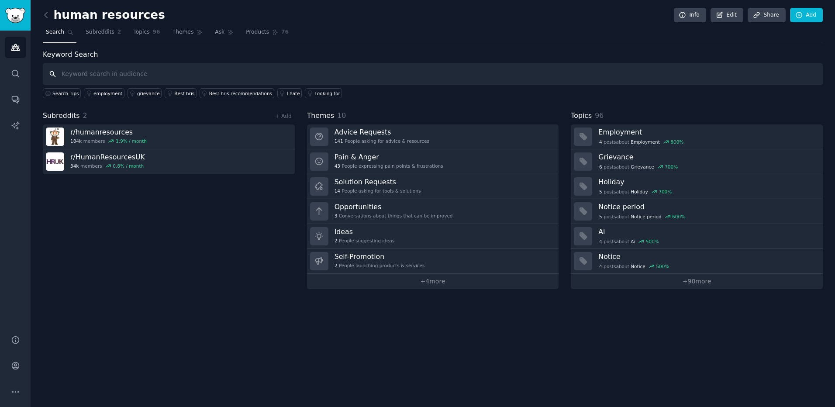
click at [232, 74] on input "text" at bounding box center [433, 74] width 780 height 22
click at [108, 38] on link "Subreddits 2" at bounding box center [104, 34] width 42 height 18
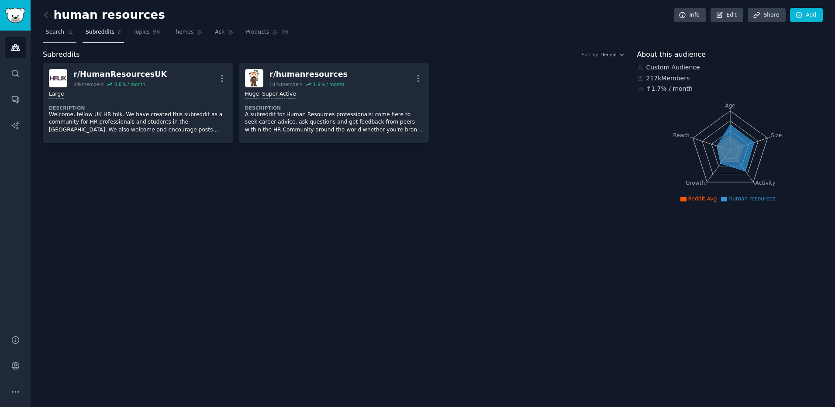
click at [63, 39] on link "Search" at bounding box center [60, 34] width 34 height 18
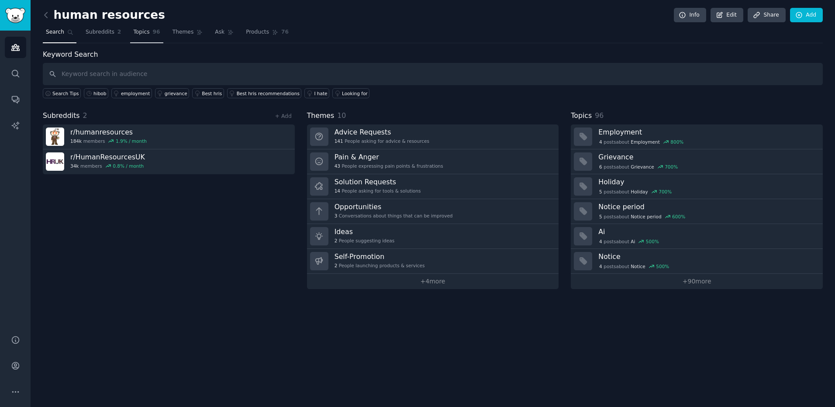
click at [153, 35] on span "96" at bounding box center [156, 32] width 7 height 8
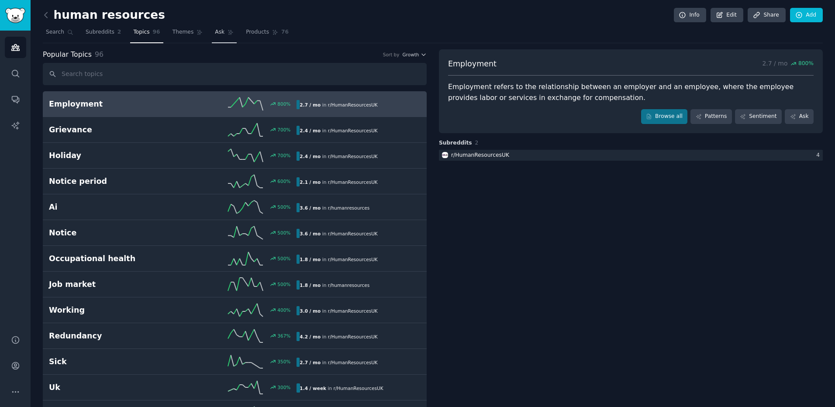
click at [215, 31] on span "Ask" at bounding box center [220, 32] width 10 height 8
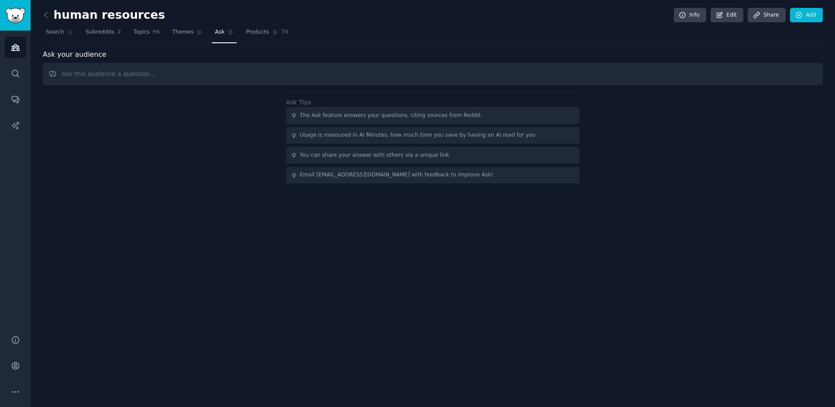
click at [164, 79] on input "text" at bounding box center [433, 74] width 780 height 22
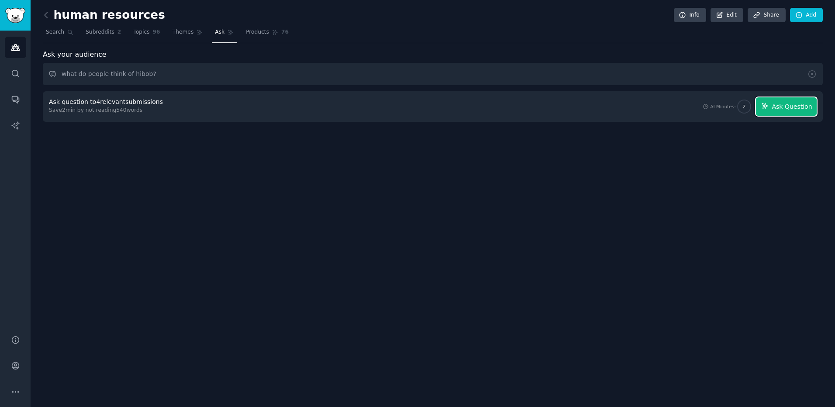
click at [776, 107] on span "Ask Question" at bounding box center [792, 106] width 40 height 9
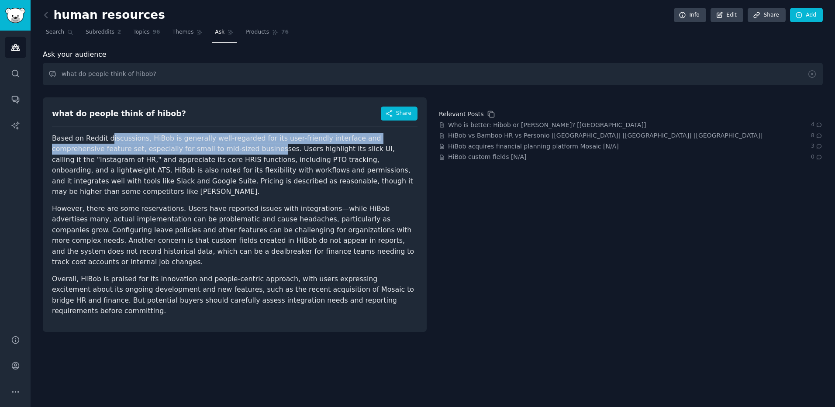
drag, startPoint x: 106, startPoint y: 142, endPoint x: 188, endPoint y: 152, distance: 82.8
click at [188, 152] on p "Based on Reddit discussions, HiBob is generally well-regarded for its user-frie…" at bounding box center [235, 165] width 366 height 64
drag, startPoint x: 188, startPoint y: 152, endPoint x: 173, endPoint y: 146, distance: 16.2
click at [188, 152] on p "Based on Reddit discussions, HiBob is generally well-regarded for its user-frie…" at bounding box center [235, 165] width 366 height 64
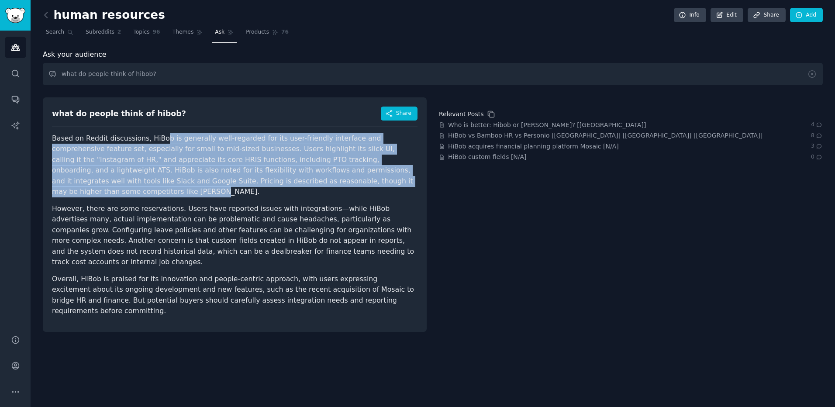
drag, startPoint x: 155, startPoint y: 141, endPoint x: 308, endPoint y: 177, distance: 156.7
click at [308, 177] on p "Based on Reddit discussions, HiBob is generally well-regarded for its user-frie…" at bounding box center [235, 165] width 366 height 64
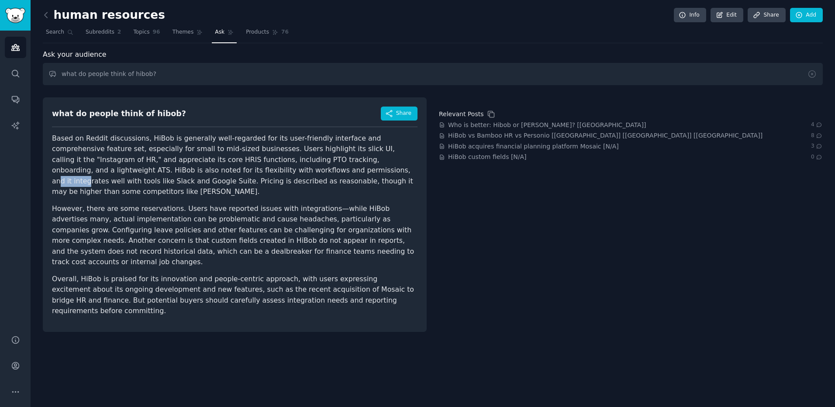
drag, startPoint x: 194, startPoint y: 165, endPoint x: 218, endPoint y: 173, distance: 24.3
click at [218, 173] on p "Based on Reddit discussions, HiBob is generally well-regarded for its user-frie…" at bounding box center [235, 165] width 366 height 64
drag, startPoint x: 218, startPoint y: 173, endPoint x: 208, endPoint y: 178, distance: 10.6
click at [218, 173] on p "Based on Reddit discussions, HiBob is generally well-regarded for its user-frie…" at bounding box center [235, 165] width 366 height 64
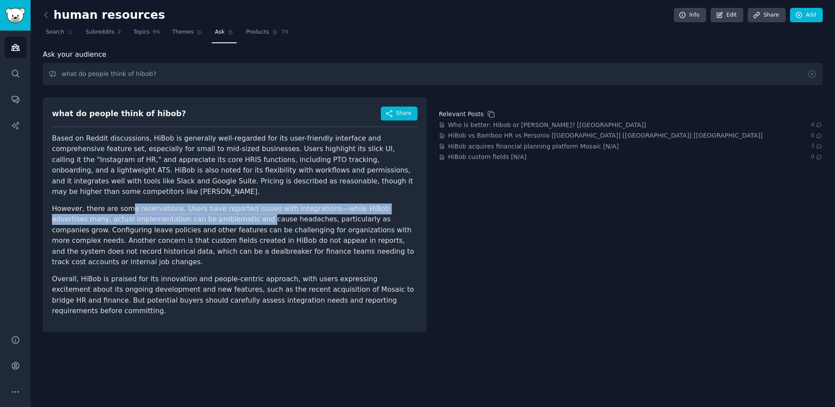
drag, startPoint x: 125, startPoint y: 197, endPoint x: 197, endPoint y: 206, distance: 72.1
click at [197, 206] on p "However, there are some reservations. Users have reported issues with integrati…" at bounding box center [235, 236] width 366 height 64
drag, startPoint x: 181, startPoint y: 197, endPoint x: 226, endPoint y: 208, distance: 46.9
click at [226, 208] on p "However, there are some reservations. Users have reported issues with integrati…" at bounding box center [235, 236] width 366 height 64
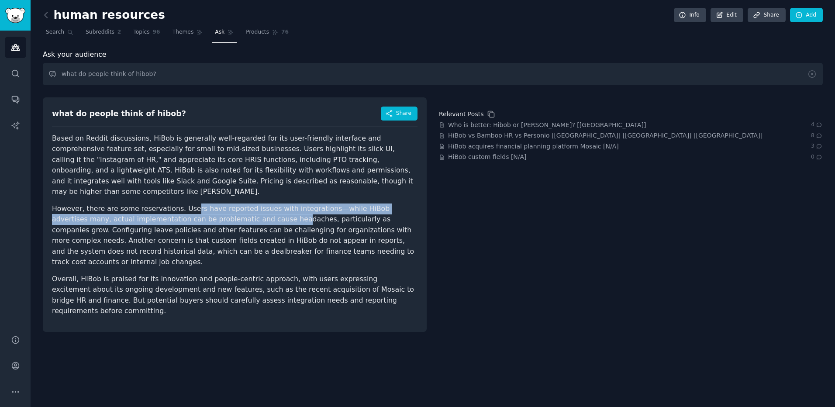
drag, startPoint x: 226, startPoint y: 208, endPoint x: 189, endPoint y: 201, distance: 38.4
click at [226, 208] on p "However, there are some reservations. Users have reported issues with integrati…" at bounding box center [235, 236] width 366 height 64
drag, startPoint x: 174, startPoint y: 195, endPoint x: 245, endPoint y: 207, distance: 71.8
click at [245, 207] on p "However, there are some reservations. Users have reported issues with integrati…" at bounding box center [235, 236] width 366 height 64
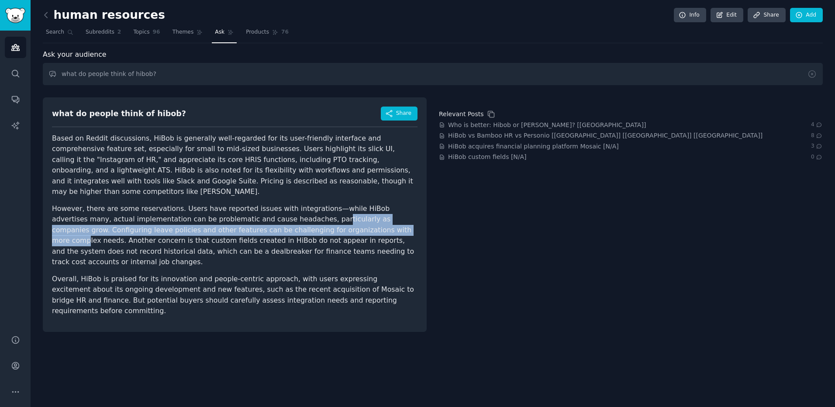
drag, startPoint x: 245, startPoint y: 207, endPoint x: 296, endPoint y: 224, distance: 53.7
click at [296, 224] on p "However, there are some reservations. Users have reported issues with integrati…" at bounding box center [235, 236] width 366 height 64
click at [125, 224] on p "However, there are some reservations. Users have reported issues with integrati…" at bounding box center [235, 236] width 366 height 64
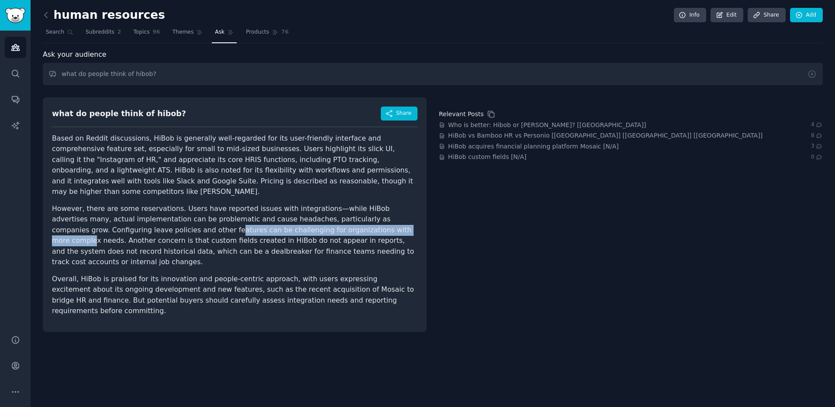
drag, startPoint x: 115, startPoint y: 223, endPoint x: 301, endPoint y: 222, distance: 185.7
click at [301, 222] on p "However, there are some reservations. Users have reported issues with integrati…" at bounding box center [235, 236] width 366 height 64
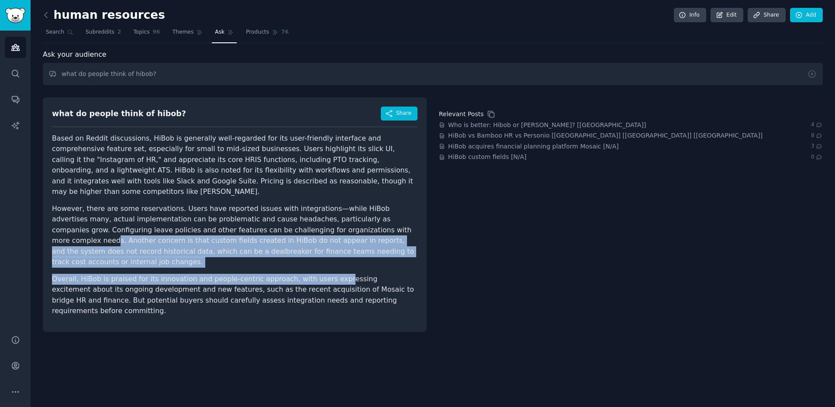
drag, startPoint x: 301, startPoint y: 222, endPoint x: 318, endPoint y: 247, distance: 30.7
click at [318, 247] on article "Based on Reddit discussions, HiBob is generally well-regarded for its user-frie…" at bounding box center [235, 225] width 366 height 184
drag, startPoint x: 318, startPoint y: 247, endPoint x: 207, endPoint y: 242, distance: 110.6
click at [207, 242] on p "However, there are some reservations. Users have reported issues with integrati…" at bounding box center [235, 236] width 366 height 64
click at [184, 274] on p "Overall, HiBob is praised for its innovation and people-centric approach, with …" at bounding box center [235, 295] width 366 height 43
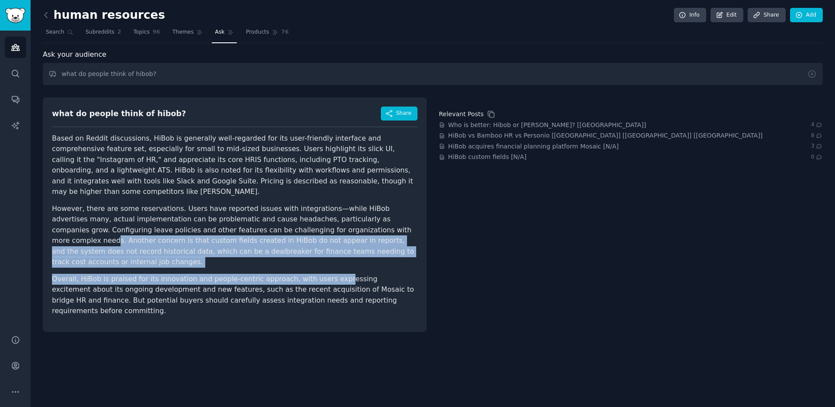
click at [192, 274] on p "Overall, HiBob is praised for its innovation and people-centric approach, with …" at bounding box center [235, 295] width 366 height 43
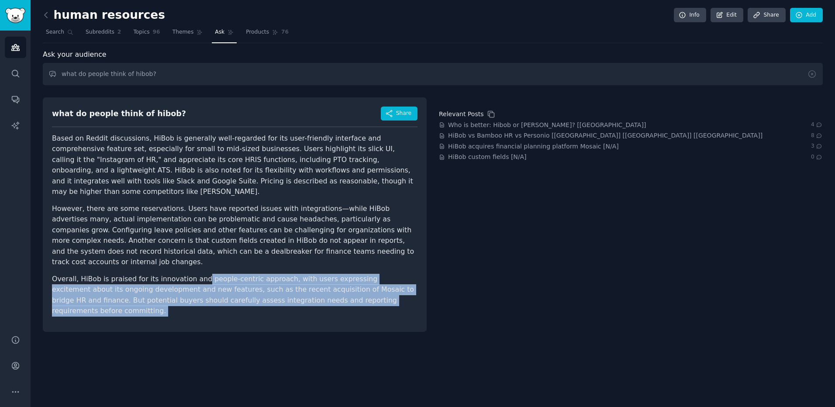
drag, startPoint x: 192, startPoint y: 254, endPoint x: 378, endPoint y: 274, distance: 187.2
click at [378, 274] on p "Overall, HiBob is praised for its innovation and people-centric approach, with …" at bounding box center [235, 295] width 366 height 43
drag, startPoint x: 378, startPoint y: 274, endPoint x: 355, endPoint y: 249, distance: 34.3
click at [355, 249] on article "Based on Reddit discussions, HiBob is generally well-regarded for its user-frie…" at bounding box center [235, 225] width 366 height 184
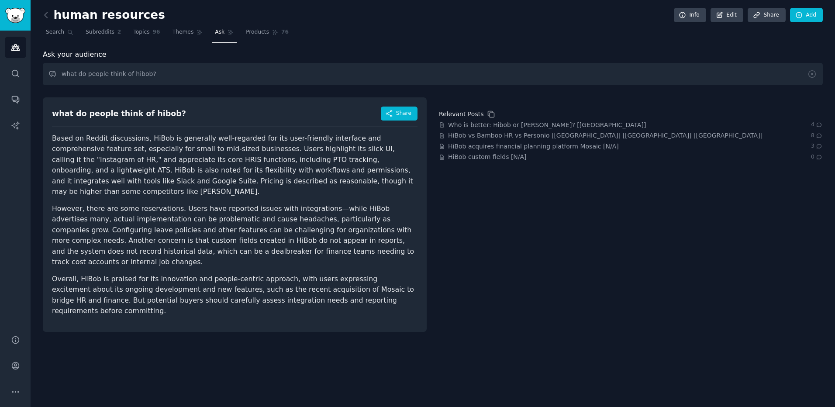
drag, startPoint x: 355, startPoint y: 249, endPoint x: 351, endPoint y: 244, distance: 6.6
click at [351, 244] on p "However, there are some reservations. Users have reported issues with integrati…" at bounding box center [235, 236] width 366 height 64
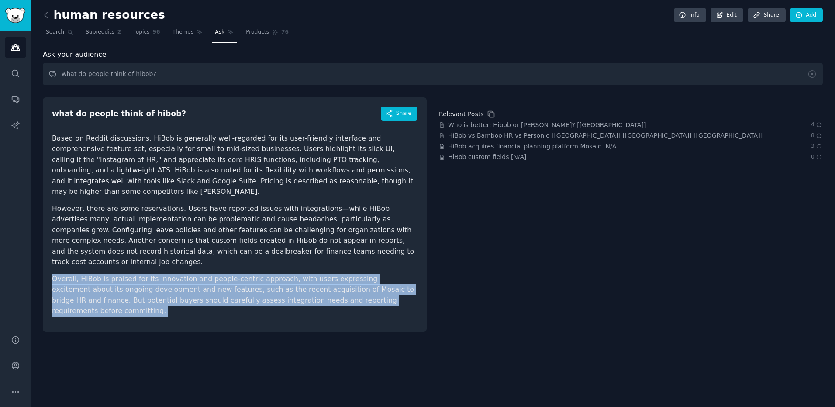
drag, startPoint x: 351, startPoint y: 244, endPoint x: 379, endPoint y: 275, distance: 41.8
click at [379, 275] on article "Based on Reddit discussions, HiBob is generally well-regarded for its user-frie…" at bounding box center [235, 225] width 366 height 184
click at [379, 275] on p "Overall, HiBob is praised for its innovation and people-centric approach, with …" at bounding box center [235, 295] width 366 height 43
drag, startPoint x: 379, startPoint y: 275, endPoint x: 342, endPoint y: 246, distance: 46.9
click at [342, 246] on article "Based on Reddit discussions, HiBob is generally well-regarded for its user-frie…" at bounding box center [235, 225] width 366 height 184
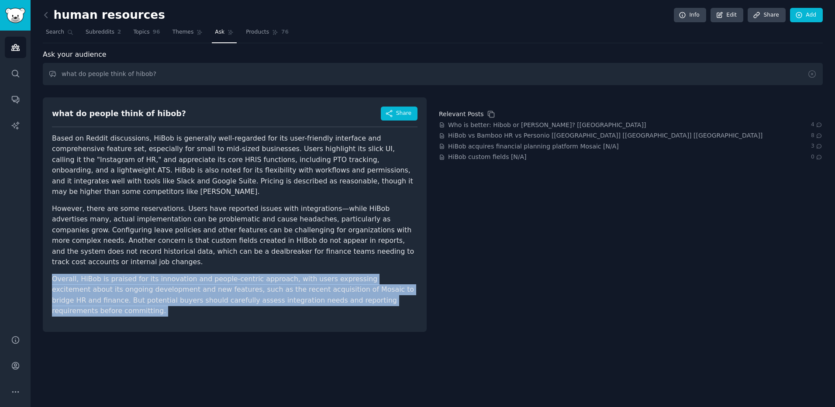
click at [342, 246] on p "However, there are some reservations. Users have reported issues with integrati…" at bounding box center [235, 236] width 366 height 64
drag, startPoint x: 342, startPoint y: 246, endPoint x: 371, endPoint y: 274, distance: 41.1
click at [371, 274] on article "Based on Reddit discussions, HiBob is generally well-regarded for its user-frie…" at bounding box center [235, 225] width 366 height 184
click at [371, 274] on p "Overall, HiBob is praised for its innovation and people-centric approach, with …" at bounding box center [235, 295] width 366 height 43
drag, startPoint x: 371, startPoint y: 274, endPoint x: 328, endPoint y: 243, distance: 53.2
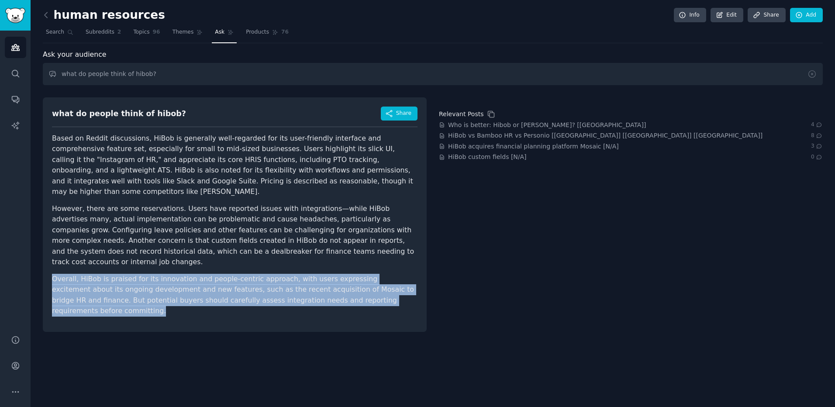
click at [328, 243] on article "Based on Reddit discussions, HiBob is generally well-regarded for its user-frie…" at bounding box center [235, 225] width 366 height 184
click at [328, 243] on p "However, there are some reservations. Users have reported issues with integrati…" at bounding box center [235, 236] width 366 height 64
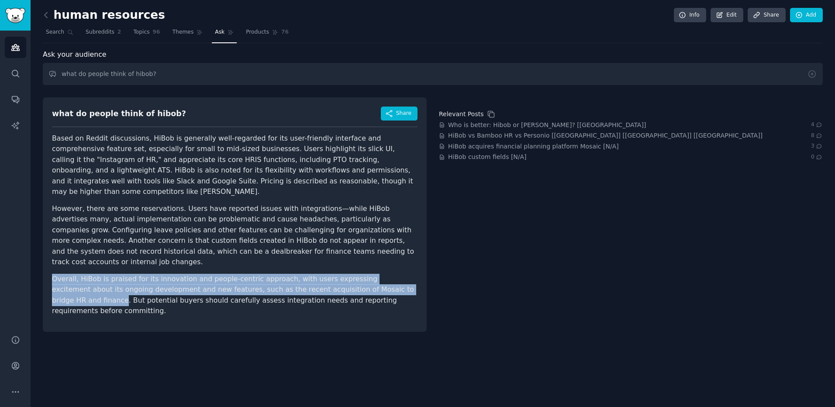
drag, startPoint x: 328, startPoint y: 243, endPoint x: 372, endPoint y: 271, distance: 52.2
click at [372, 271] on article "Based on Reddit discussions, HiBob is generally well-regarded for its user-frie…" at bounding box center [235, 225] width 366 height 184
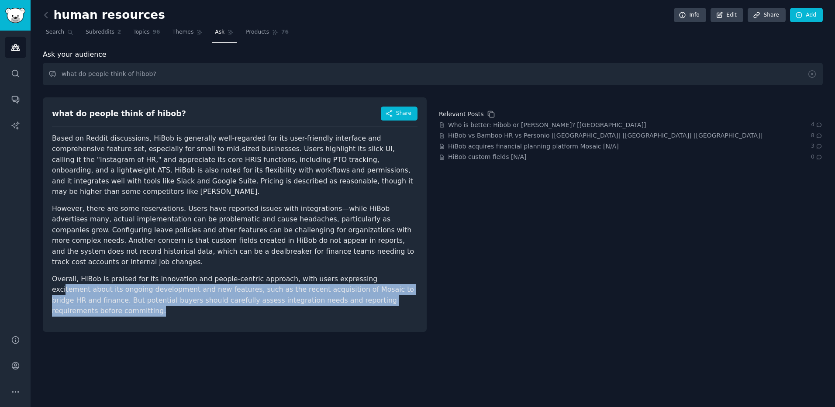
drag, startPoint x: 372, startPoint y: 271, endPoint x: 349, endPoint y: 254, distance: 28.9
click at [349, 274] on p "Overall, HiBob is praised for its innovation and people-centric approach, with …" at bounding box center [235, 295] width 366 height 43
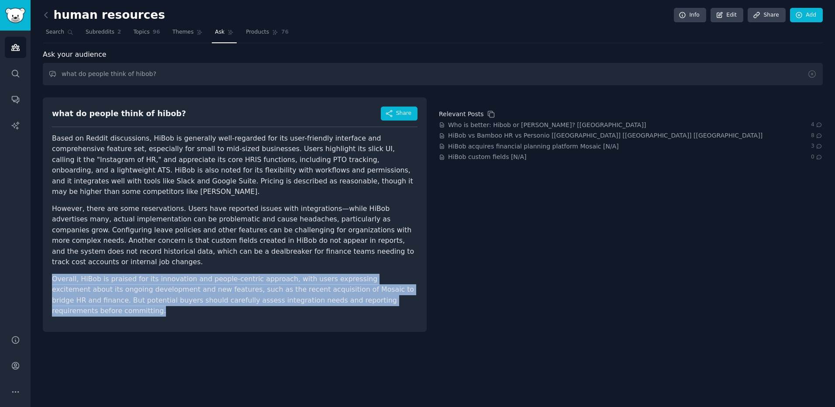
drag, startPoint x: 349, startPoint y: 254, endPoint x: 397, endPoint y: 289, distance: 59.8
click at [397, 289] on div "what do people think of hibob? Share Based on Reddit discussions, HiBob is gene…" at bounding box center [235, 214] width 384 height 235
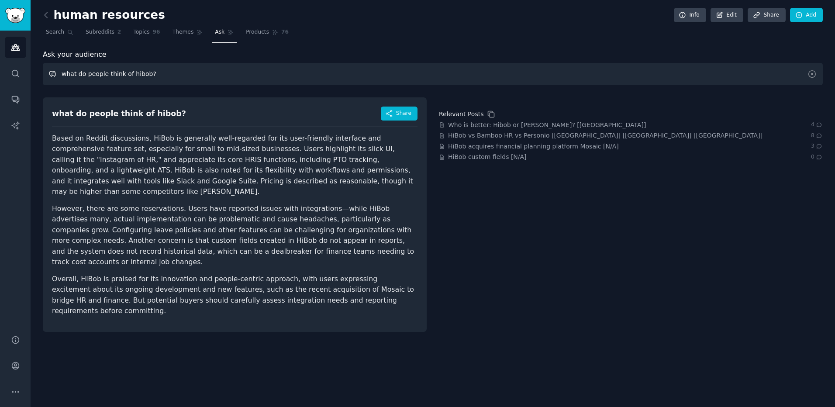
click at [176, 76] on input "what do people think of hibob?" at bounding box center [433, 74] width 780 height 22
type input "what do people think of workday?"
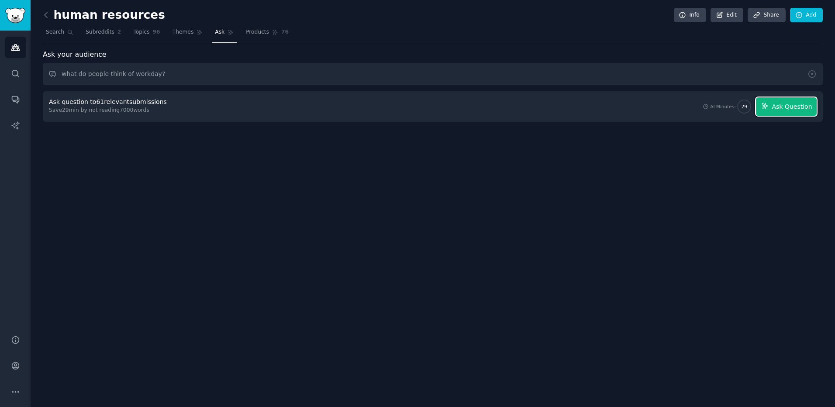
click at [798, 110] on span "Ask Question" at bounding box center [792, 106] width 40 height 9
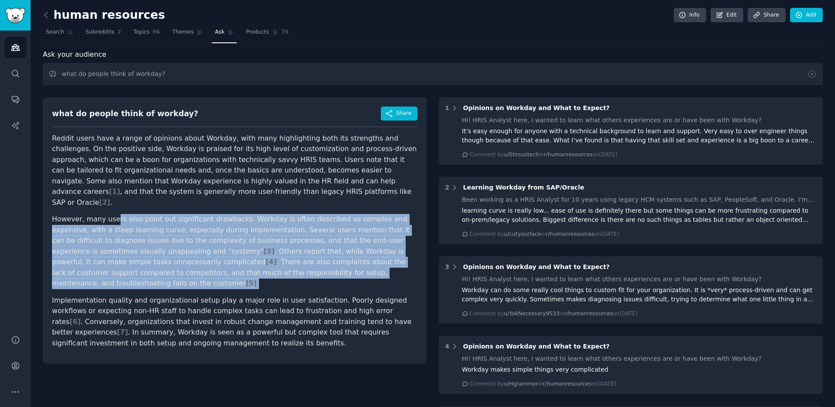
drag, startPoint x: 111, startPoint y: 209, endPoint x: 312, endPoint y: 261, distance: 207.1
click at [312, 261] on p "However, many users also point out significant drawbacks. Workday is often desc…" at bounding box center [235, 251] width 366 height 75
drag, startPoint x: 312, startPoint y: 261, endPoint x: 254, endPoint y: 189, distance: 91.7
click at [254, 189] on article "Reddit users have a range of opinions about Workday, with many highlighting bot…" at bounding box center [235, 241] width 366 height 216
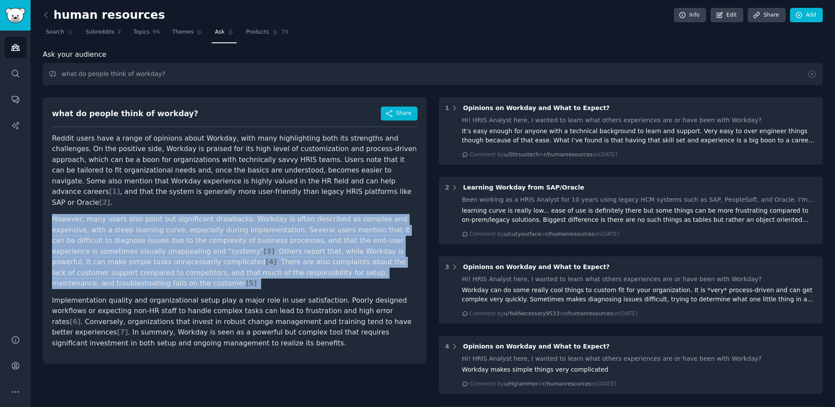
click at [253, 190] on p "Reddit users have a range of opinions about Workday, with many highlighting bot…" at bounding box center [235, 170] width 366 height 75
drag, startPoint x: 253, startPoint y: 190, endPoint x: 334, endPoint y: 259, distance: 106.6
click at [334, 259] on article "Reddit users have a range of opinions about Workday, with many highlighting bot…" at bounding box center [235, 241] width 366 height 216
click at [334, 259] on p "However, many users also point out significant drawbacks. Workday is often desc…" at bounding box center [235, 251] width 366 height 75
drag, startPoint x: 334, startPoint y: 259, endPoint x: 257, endPoint y: 194, distance: 100.8
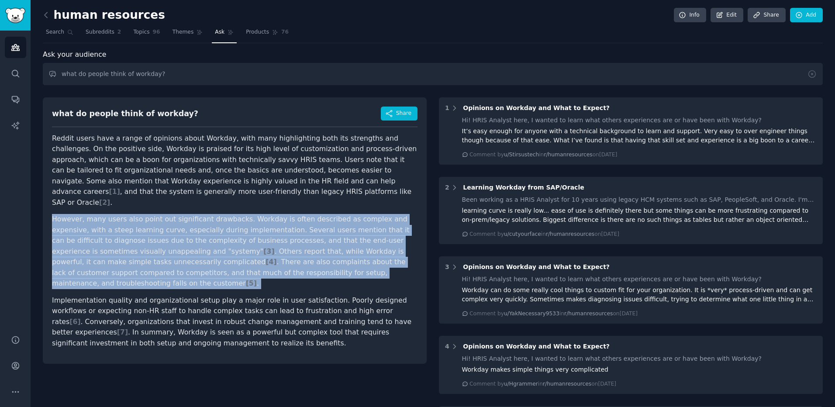
click at [257, 194] on article "Reddit users have a range of opinions about Workday, with many highlighting bot…" at bounding box center [235, 241] width 366 height 216
click at [257, 194] on p "Reddit users have a range of opinions about Workday, with many highlighting bot…" at bounding box center [235, 170] width 366 height 75
drag, startPoint x: 257, startPoint y: 194, endPoint x: 353, endPoint y: 266, distance: 120.2
click at [353, 266] on article "Reddit users have a range of opinions about Workday, with many highlighting bot…" at bounding box center [235, 241] width 366 height 216
click at [353, 266] on p "However, many users also point out significant drawbacks. Workday is often desc…" at bounding box center [235, 251] width 366 height 75
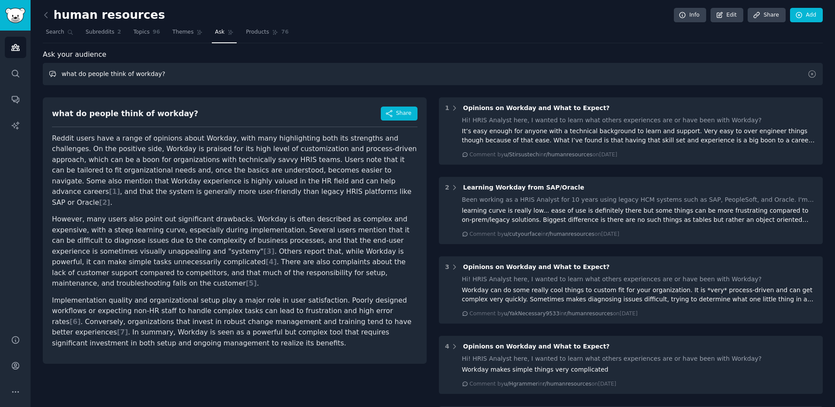
click at [112, 75] on input "what do people think of workday?" at bounding box center [433, 74] width 780 height 22
click at [59, 35] on span "Search" at bounding box center [55, 32] width 18 height 8
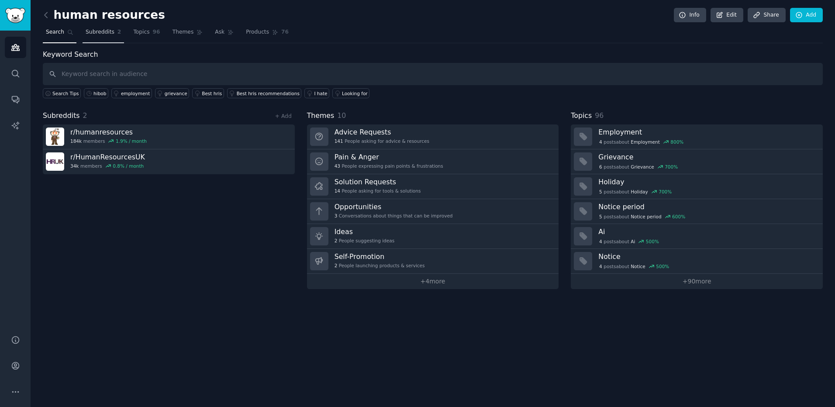
click at [105, 35] on span "Subreddits" at bounding box center [100, 32] width 29 height 8
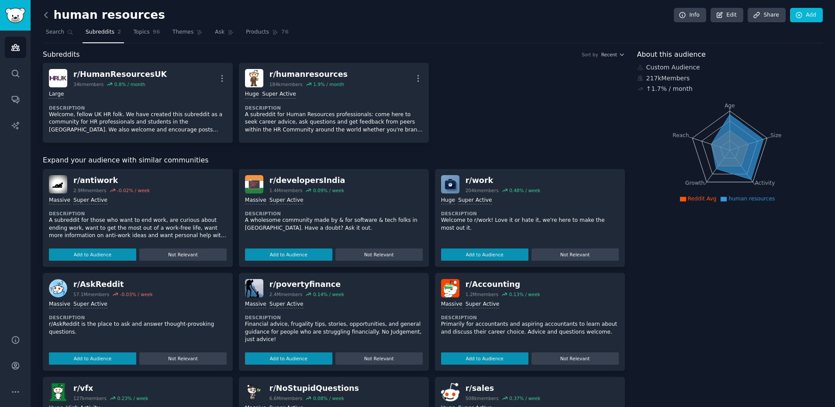
click at [50, 16] on icon at bounding box center [46, 14] width 9 height 9
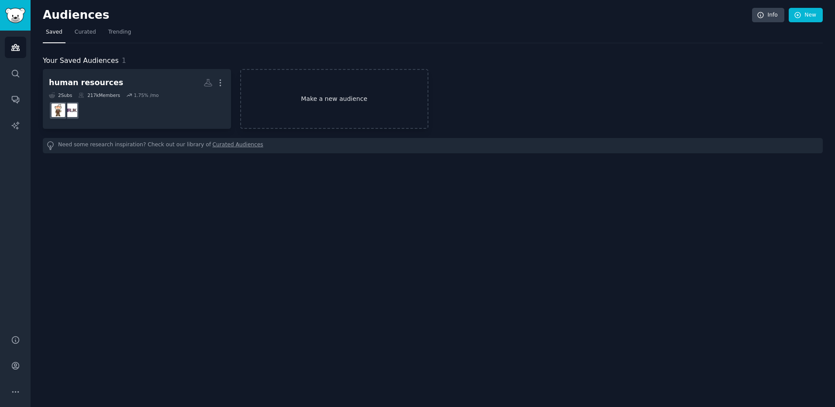
click at [310, 102] on link "Make a new audience" at bounding box center [334, 99] width 188 height 60
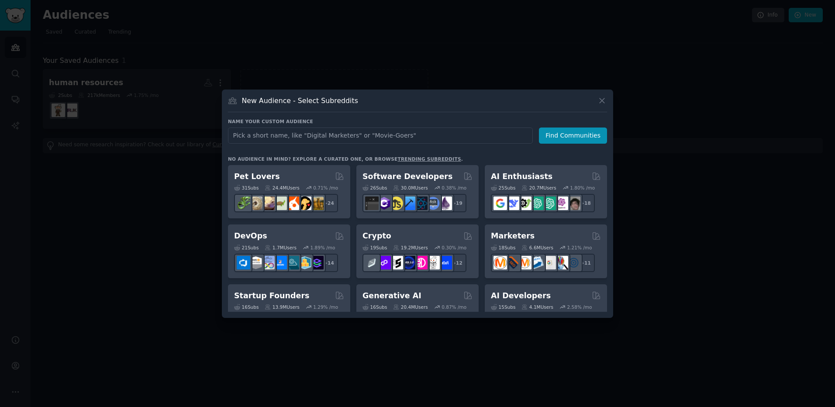
click at [297, 140] on input "text" at bounding box center [380, 136] width 305 height 16
type input "backup"
click button "Find Communities" at bounding box center [573, 136] width 68 height 16
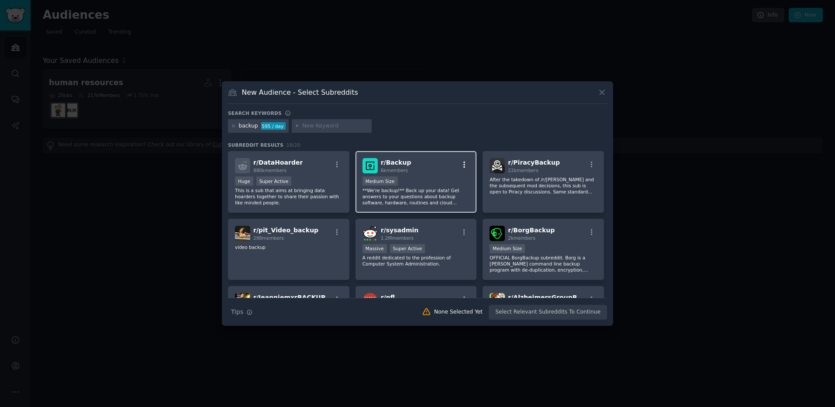
click at [464, 164] on icon "button" at bounding box center [465, 165] width 8 height 8
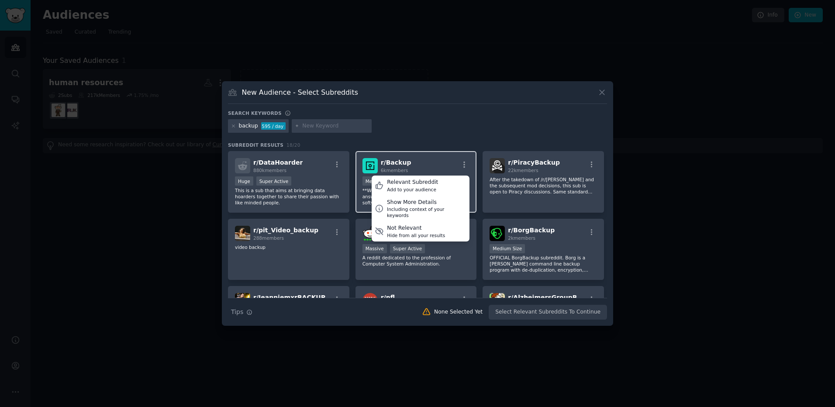
click at [433, 158] on div "r/ Backup 6k members Relevant Subreddit Add to your audience Show More Details …" at bounding box center [416, 182] width 121 height 62
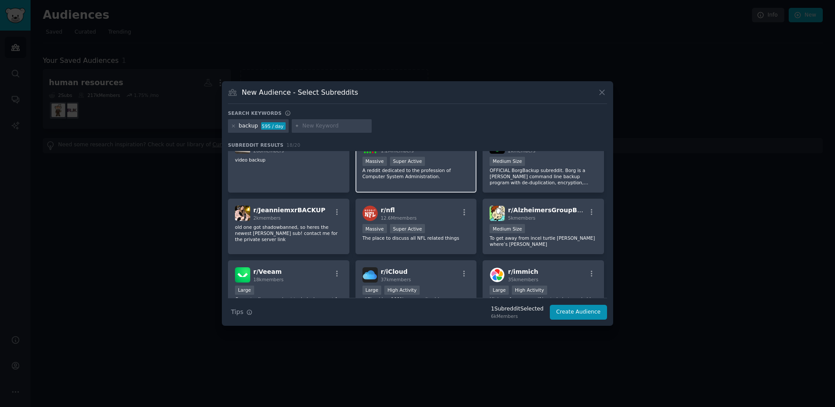
scroll to position [131, 0]
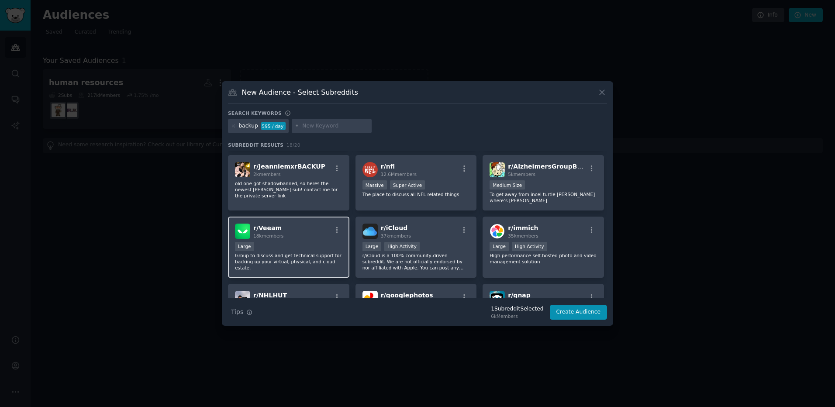
click at [306, 233] on div "r/ Veeam 18k members Large Group to discuss and get technical support for backi…" at bounding box center [288, 248] width 121 height 62
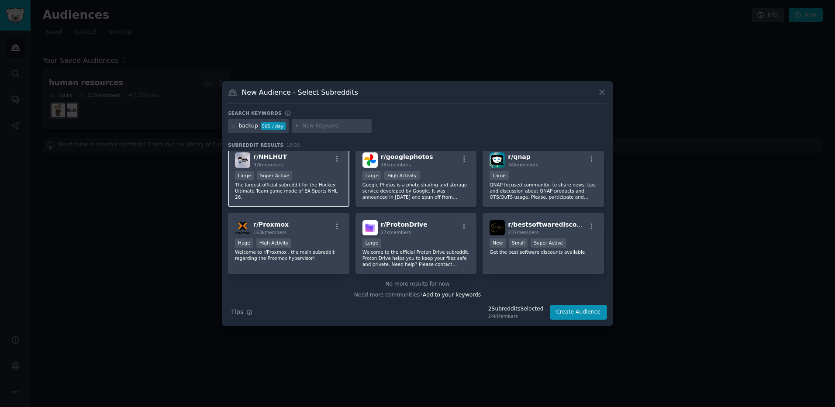
scroll to position [270, 0]
click at [312, 224] on div "r/ Proxmox 163k members" at bounding box center [288, 226] width 107 height 15
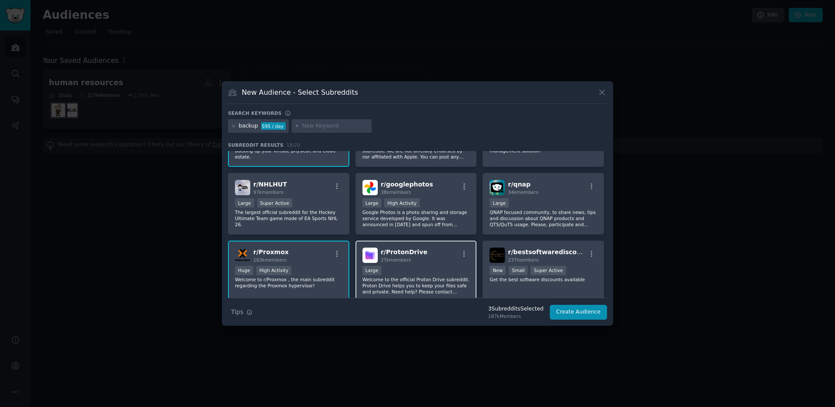
scroll to position [227, 0]
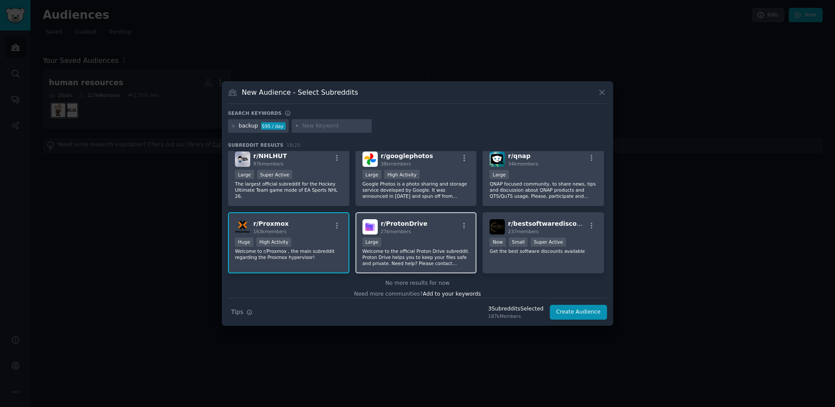
click at [418, 248] on p "Welcome to the official Proton Drive subreddit. Proton Drive helps you to keep …" at bounding box center [416, 257] width 107 height 18
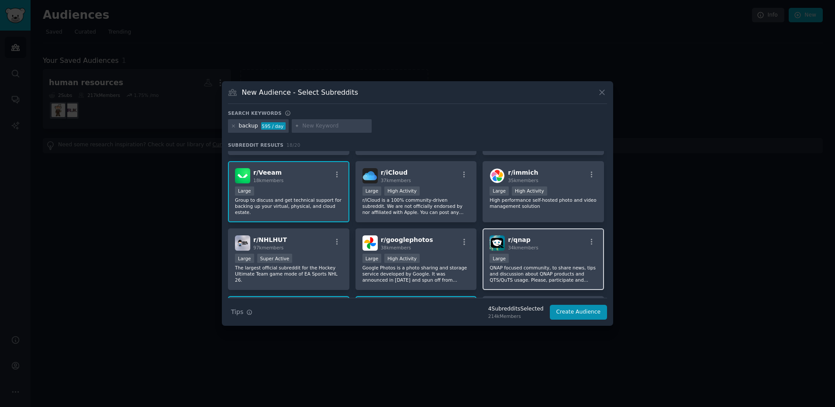
scroll to position [183, 0]
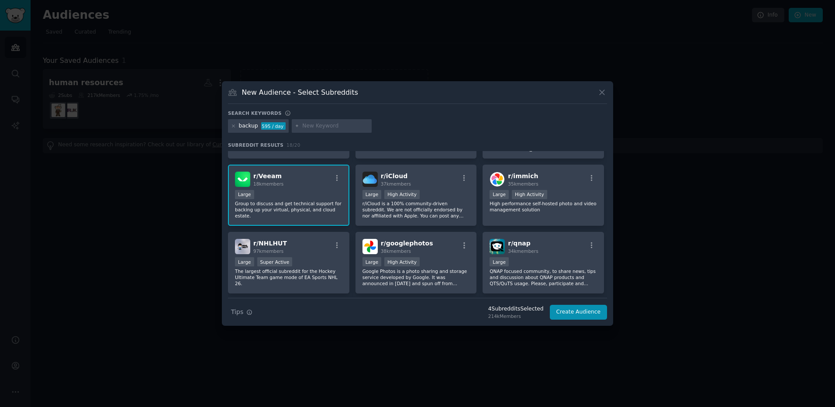
click at [342, 130] on input "text" at bounding box center [335, 126] width 66 height 8
type input "rubrik"
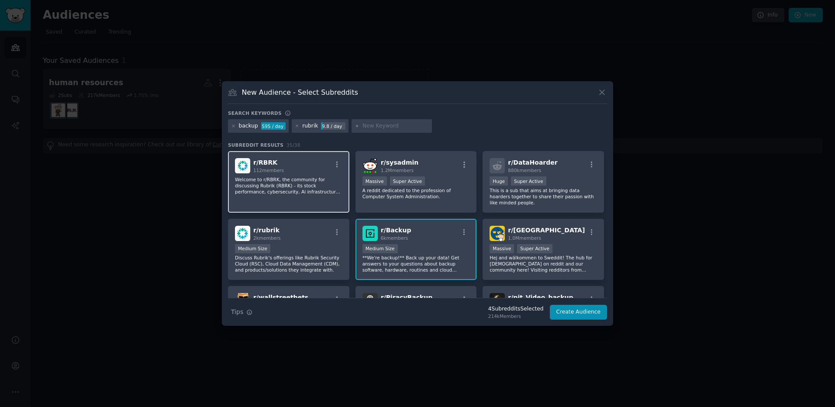
click at [289, 188] on p "Welcome to r/RBRK, the community for discussing Rubrik (RBRK) - its stock perfo…" at bounding box center [288, 186] width 107 height 18
click at [292, 187] on p "Welcome to r/RBRK, the community for discussing Rubrik (RBRK) - its stock perfo…" at bounding box center [288, 186] width 107 height 18
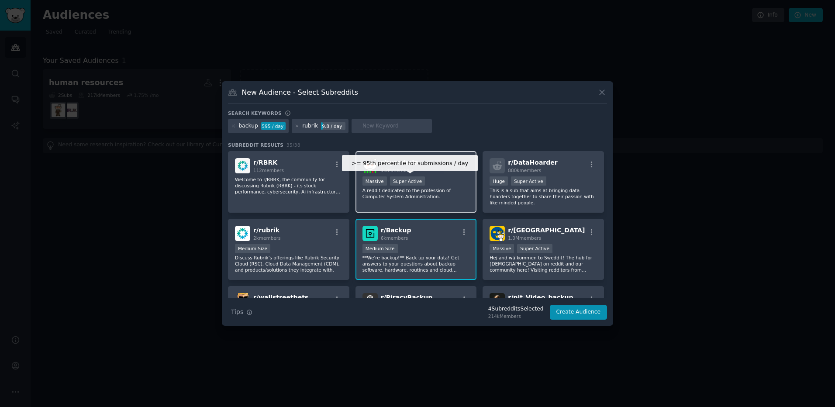
click at [399, 184] on div "Super Active" at bounding box center [407, 181] width 35 height 9
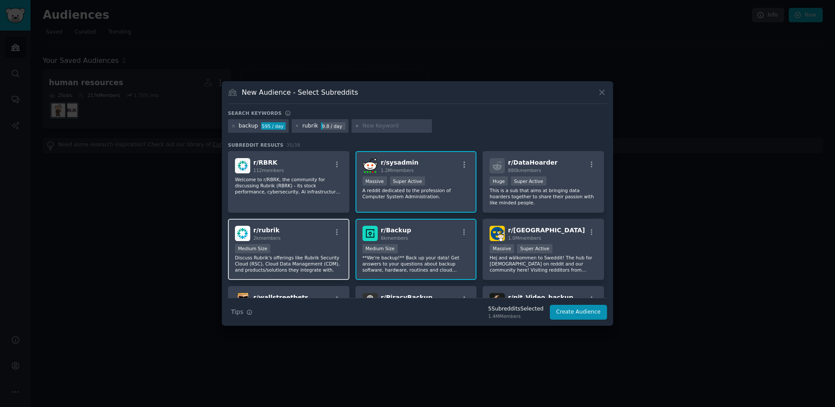
click at [318, 255] on div "Medium Size Discuss Rubrik's offerings like Rubrik Security Cloud (RSC), Cloud …" at bounding box center [288, 258] width 107 height 29
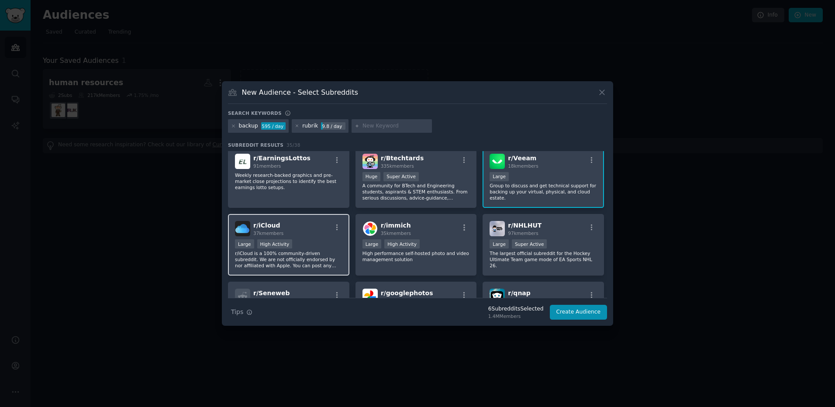
scroll to position [393, 0]
click at [373, 129] on input "text" at bounding box center [396, 126] width 66 height 8
type input "commvault"
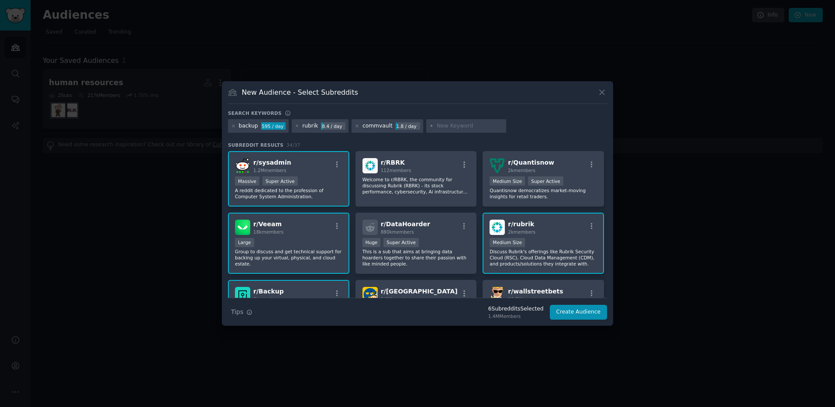
click at [462, 124] on input "text" at bounding box center [470, 126] width 66 height 8
type input "cohesity"
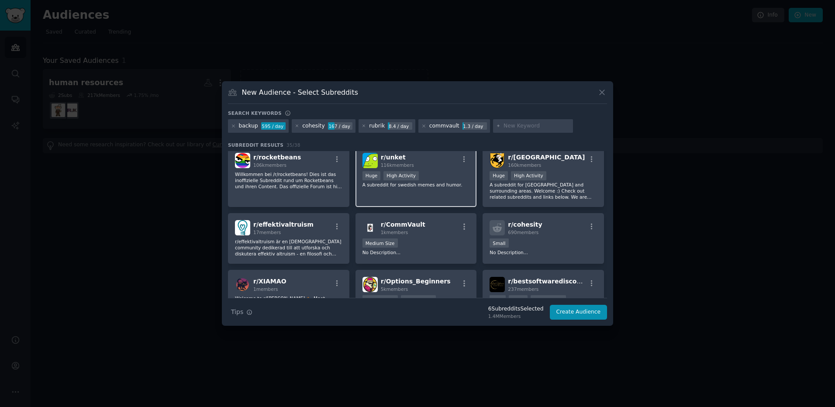
scroll to position [393, 0]
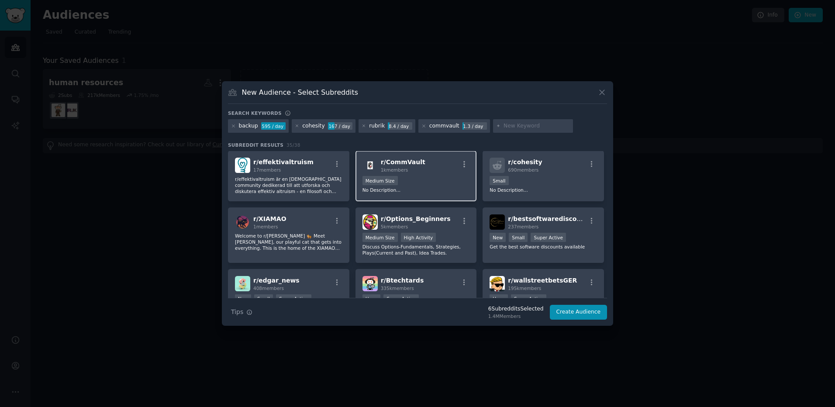
click at [418, 176] on div "Medium Size" at bounding box center [416, 181] width 107 height 11
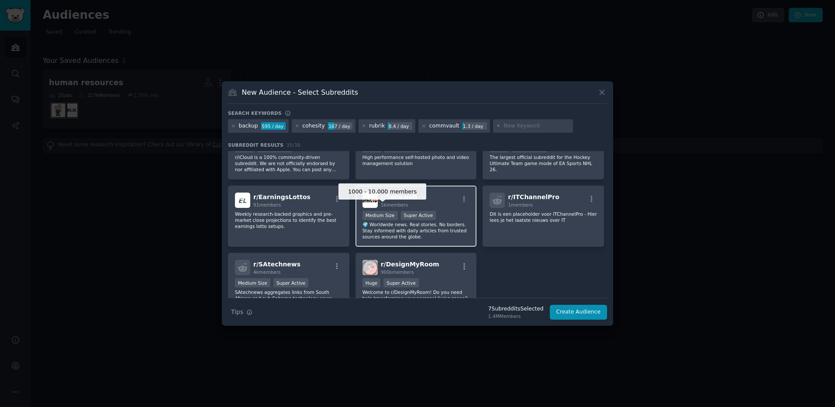
scroll to position [653, 0]
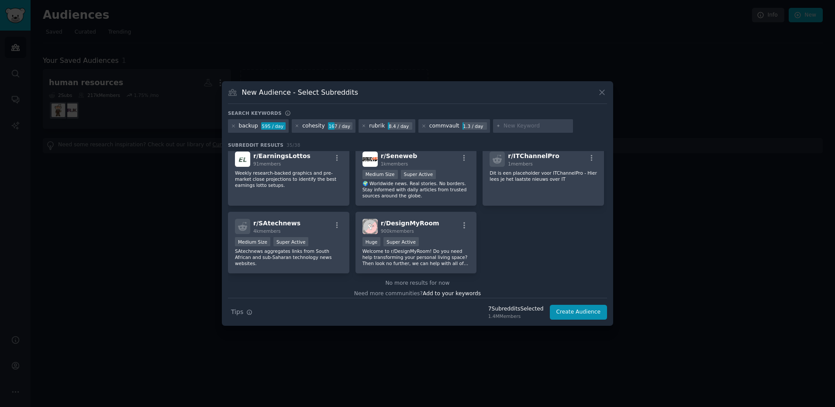
click at [504, 125] on input "text" at bounding box center [537, 126] width 66 height 8
type input "vmware"
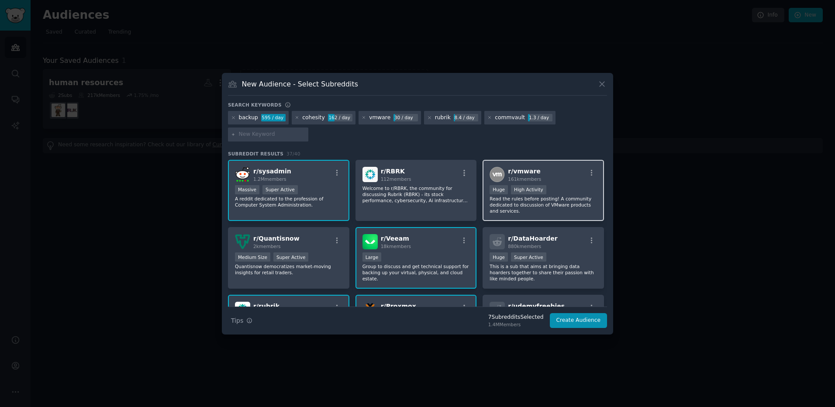
click at [513, 210] on p "Read the rules before posting! A community dedicated to discussion of VMware pr…" at bounding box center [543, 205] width 107 height 18
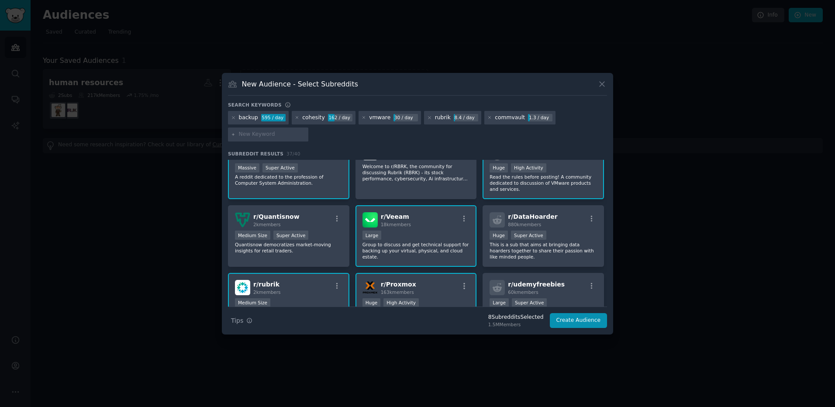
scroll to position [44, 0]
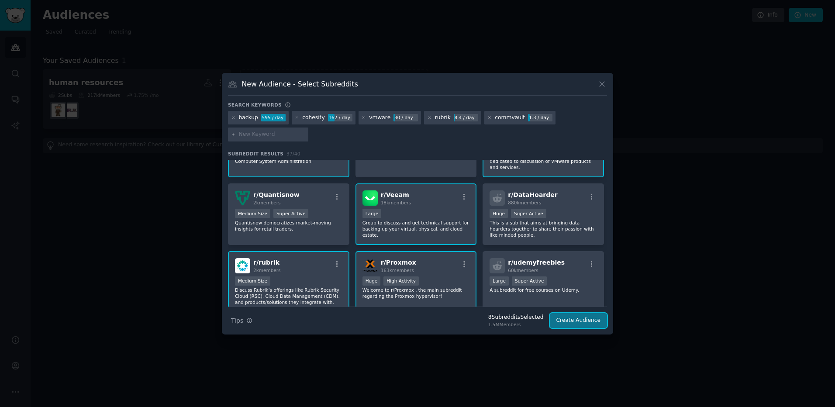
click at [577, 322] on button "Create Audience" at bounding box center [579, 320] width 58 height 15
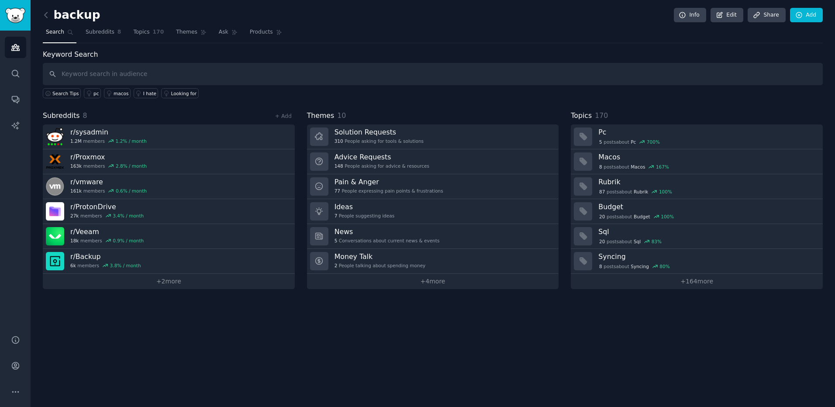
click at [107, 68] on input "text" at bounding box center [433, 74] width 780 height 22
click at [196, 37] on link "Themes" at bounding box center [191, 34] width 37 height 18
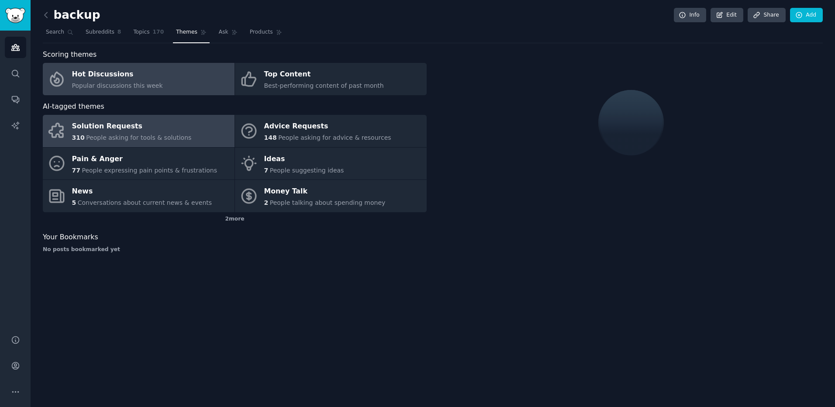
click at [155, 71] on link "Hot Discussions Popular discussions this week" at bounding box center [139, 79] width 192 height 32
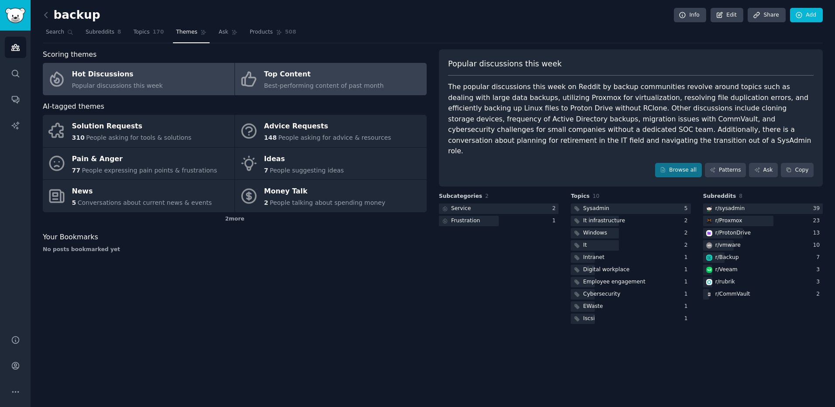
click at [280, 92] on link "Top Content Best-performing content of past month" at bounding box center [331, 79] width 192 height 32
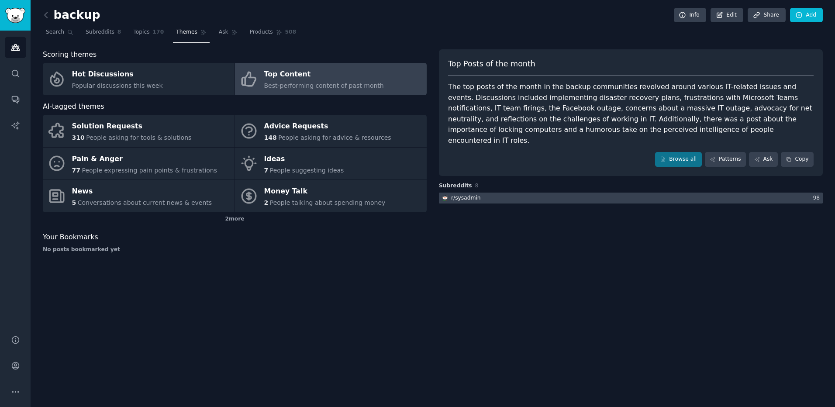
click at [484, 193] on div at bounding box center [631, 198] width 384 height 11
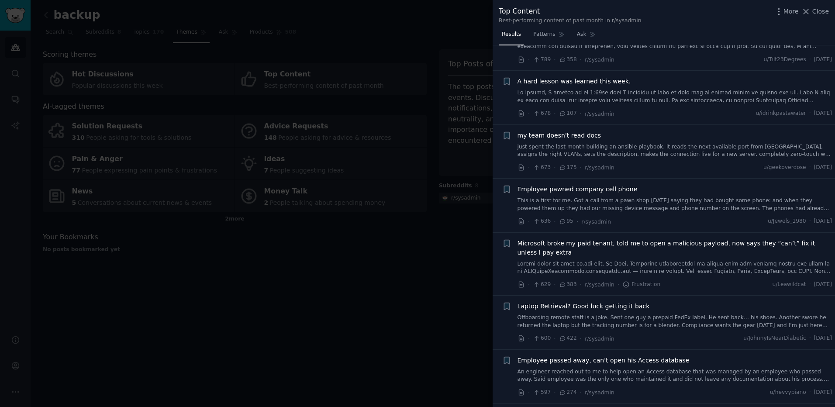
scroll to position [874, 0]
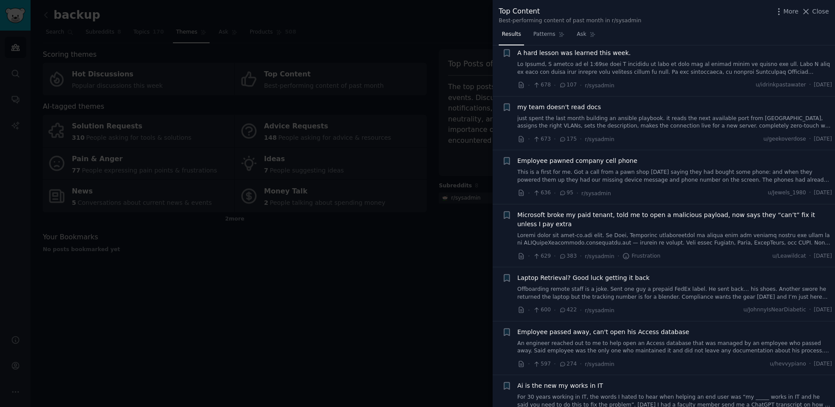
click at [372, 253] on div at bounding box center [417, 203] width 835 height 407
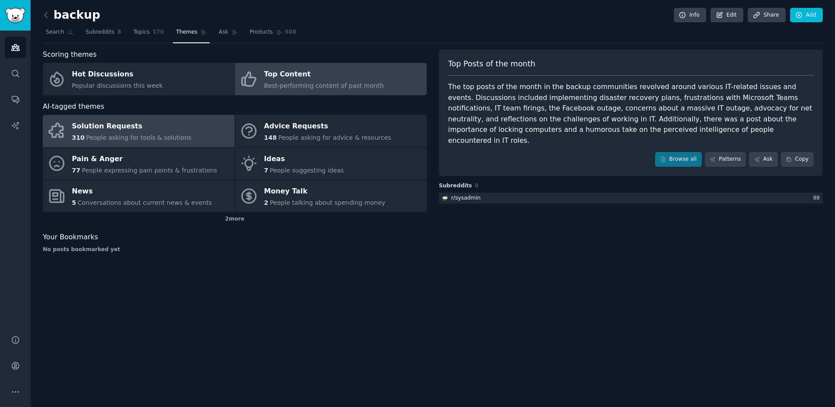
click at [161, 138] on span "People asking for tools & solutions" at bounding box center [138, 137] width 105 height 7
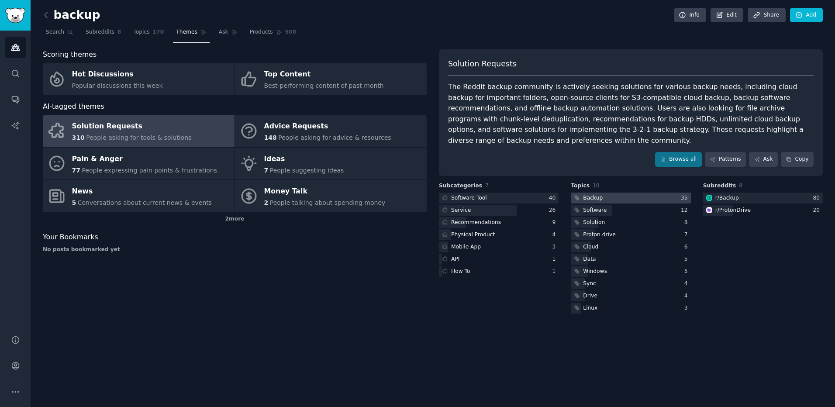
click at [613, 193] on div at bounding box center [631, 198] width 120 height 11
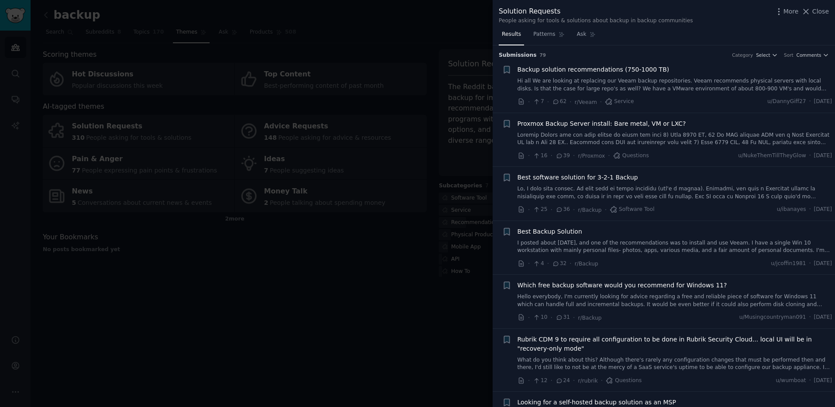
click at [251, 254] on div at bounding box center [417, 203] width 835 height 407
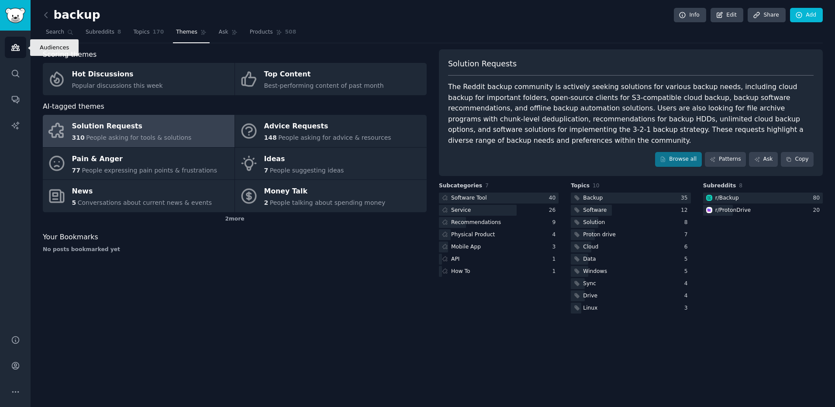
click at [20, 42] on link "Audiences" at bounding box center [15, 47] width 21 height 21
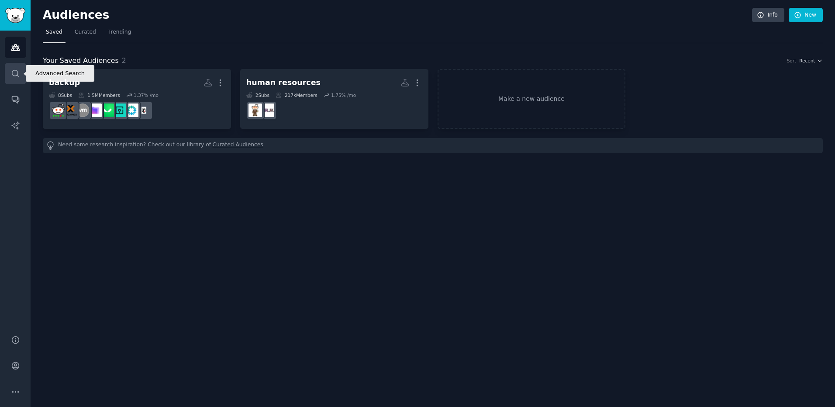
click at [17, 76] on icon "Sidebar" at bounding box center [15, 73] width 9 height 9
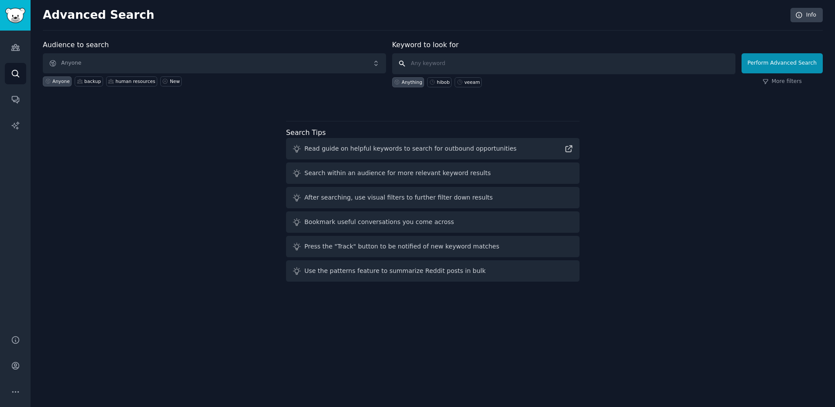
click at [490, 67] on input "text" at bounding box center [563, 63] width 343 height 21
type input "c"
type input "@"
type input ""VAST Data""
click button "Perform Advanced Search" at bounding box center [782, 63] width 81 height 20
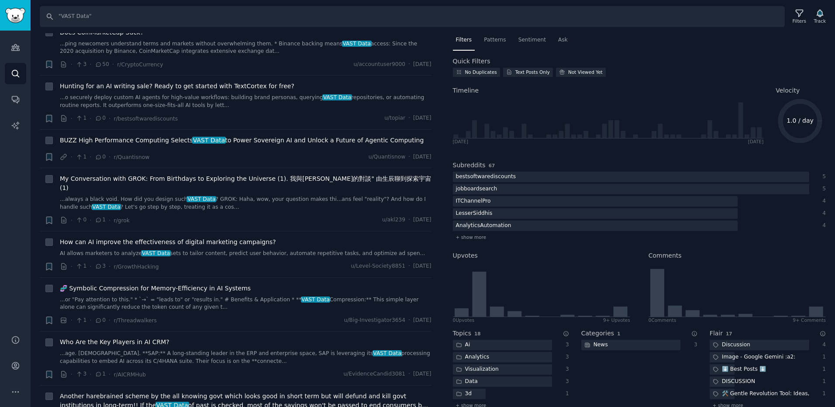
scroll to position [1267, 0]
click at [236, 28] on div "Search "VAST Data" Filters Track Results 91 Sort Recent + Modern Verson of Lady…" at bounding box center [433, 203] width 805 height 407
click at [236, 24] on input ""VAST Data"" at bounding box center [412, 16] width 745 height 21
